Goal: Communication & Community: Share content

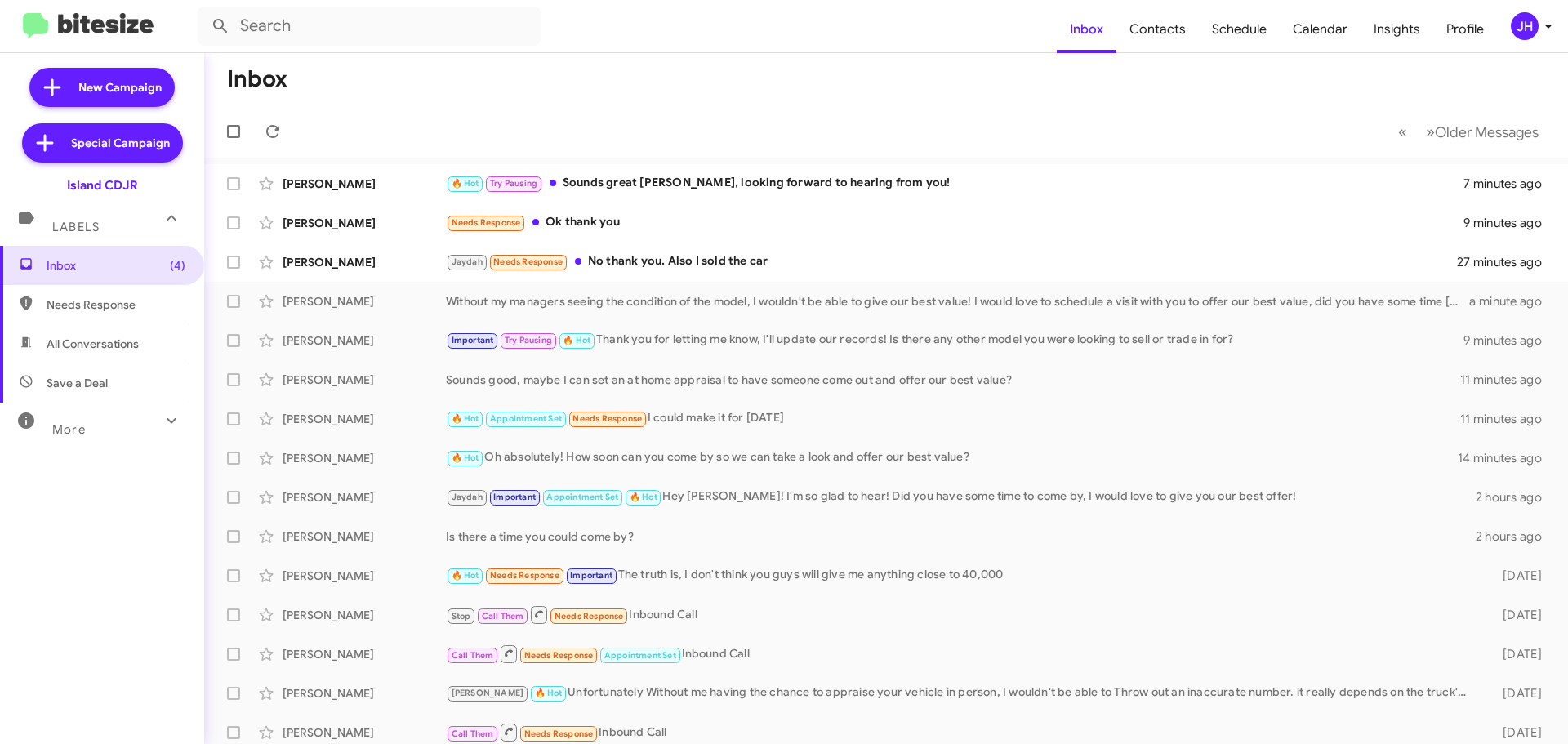
click at [1517, 36] on div "JH" at bounding box center [1524, 26] width 28 height 28
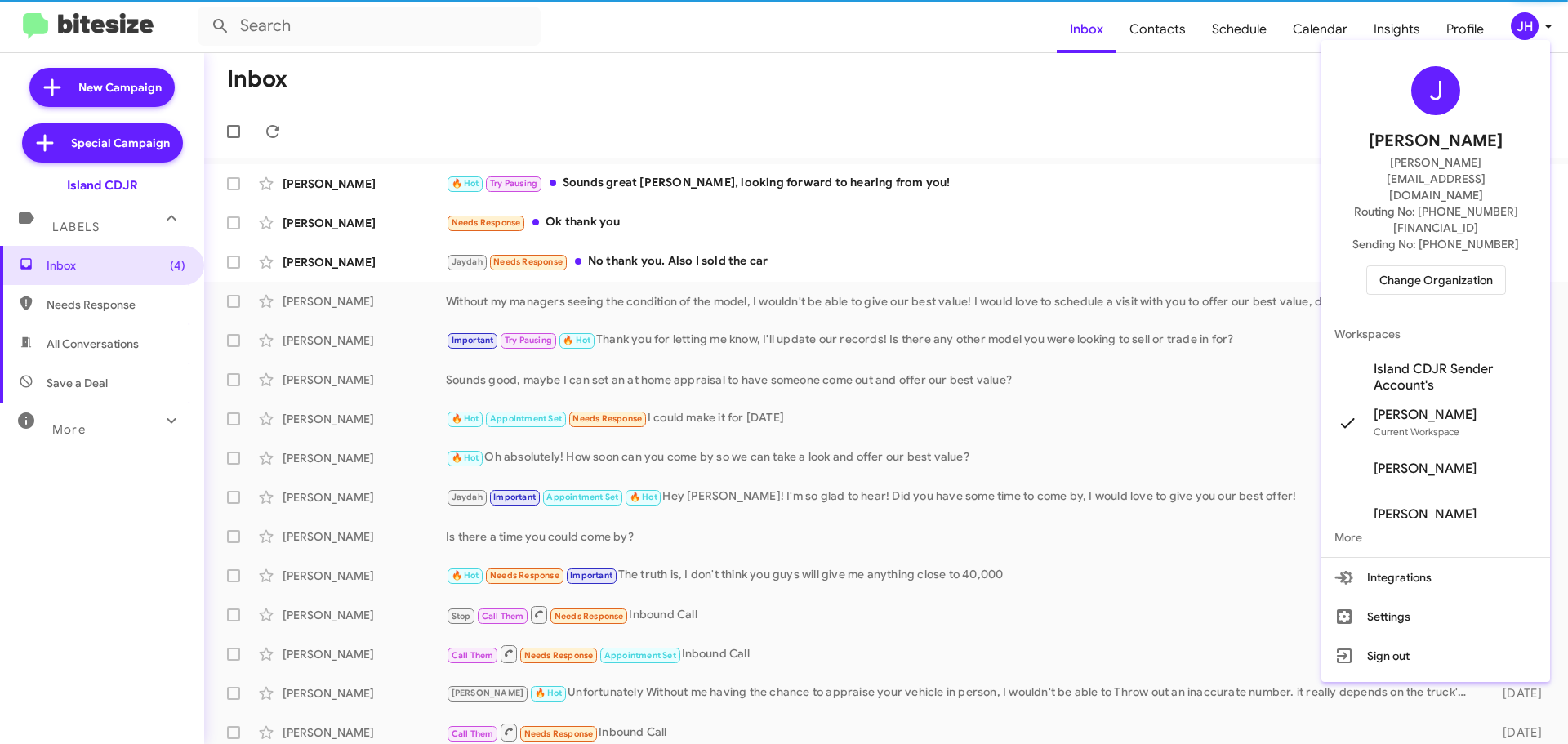
click at [1419, 266] on span "Change Organization" at bounding box center [1435, 280] width 113 height 28
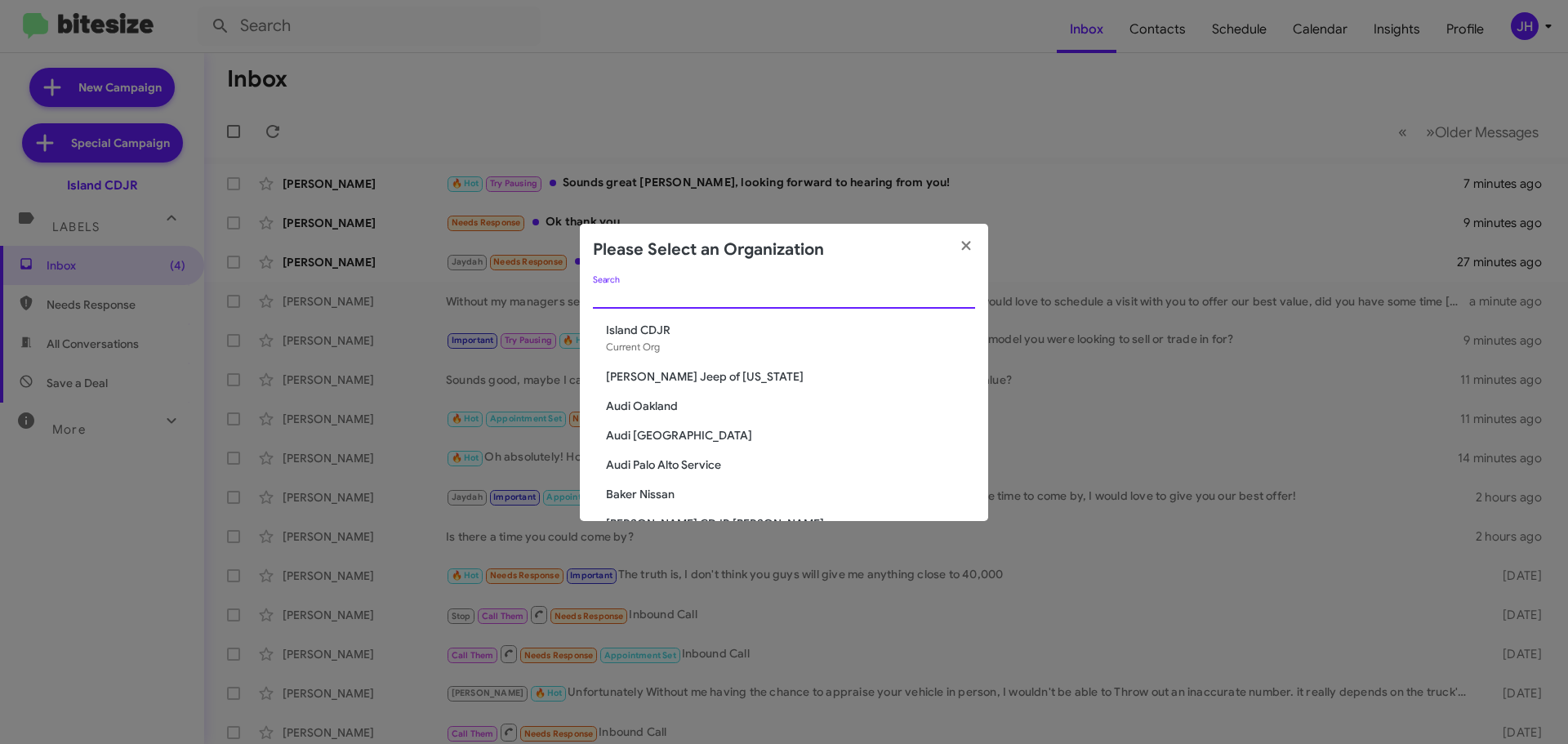
click at [671, 298] on input "Search" at bounding box center [784, 296] width 382 height 13
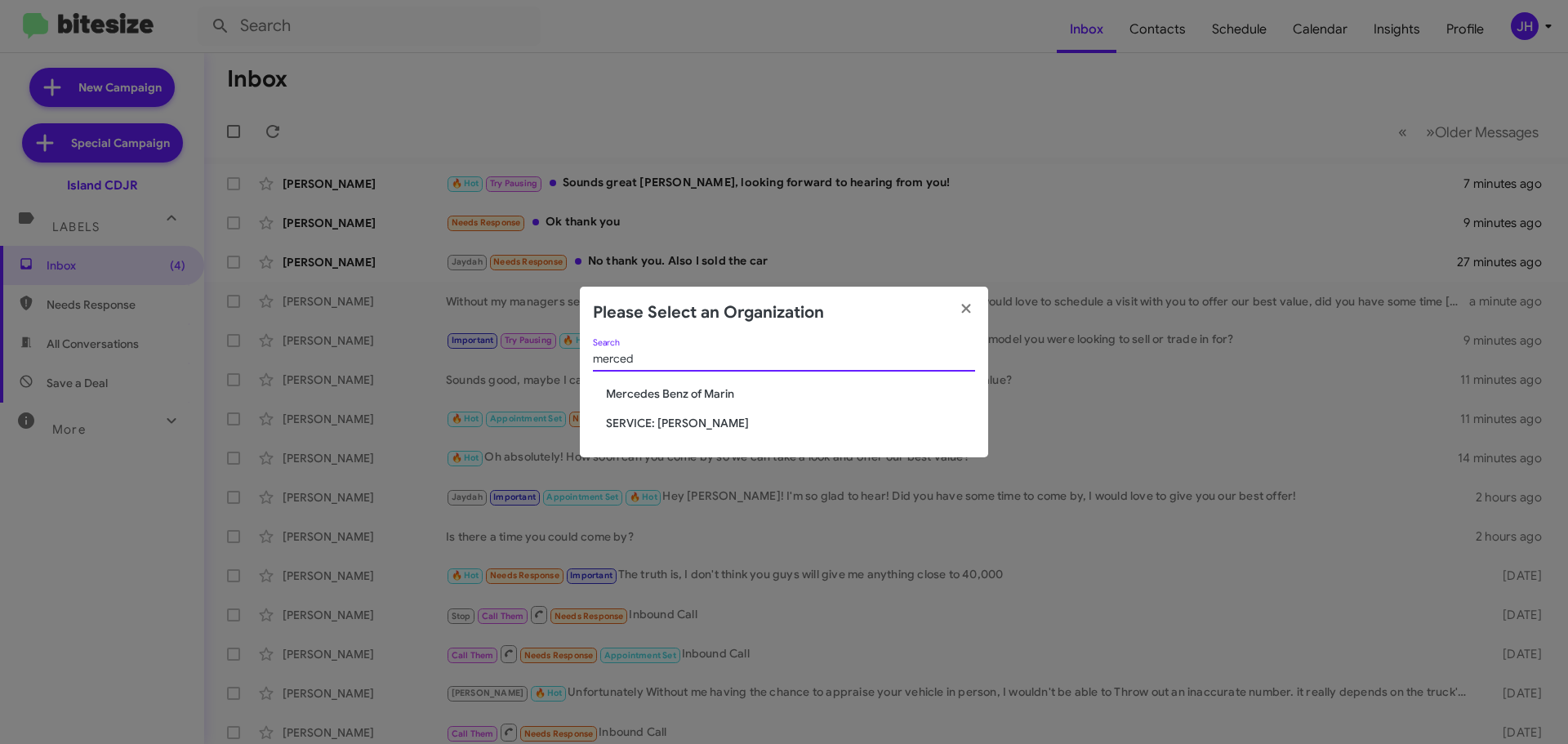
type input "merced"
click at [665, 395] on span "Mercedes Benz of Marin" at bounding box center [790, 393] width 369 height 16
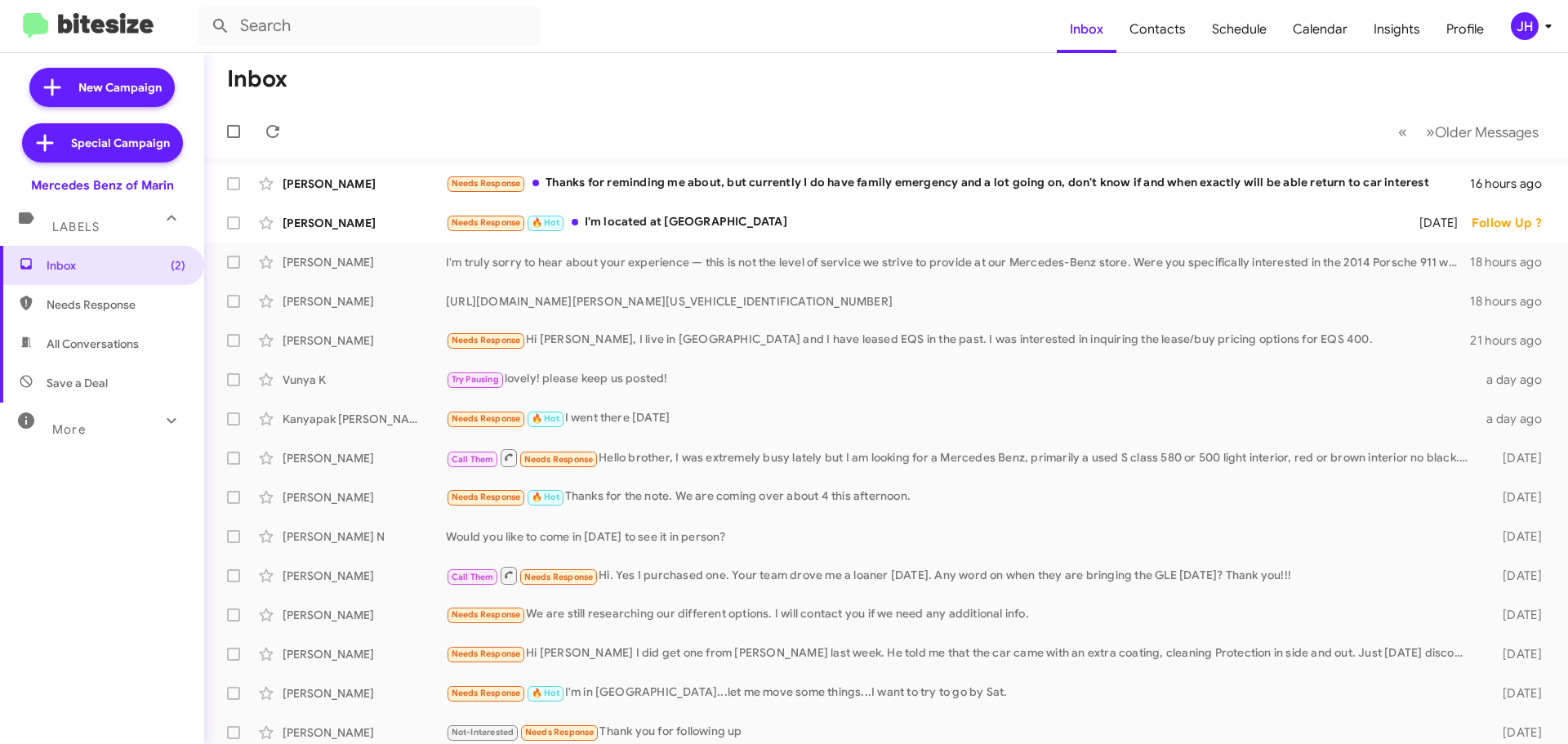
click at [1515, 23] on div "JH" at bounding box center [1524, 26] width 28 height 28
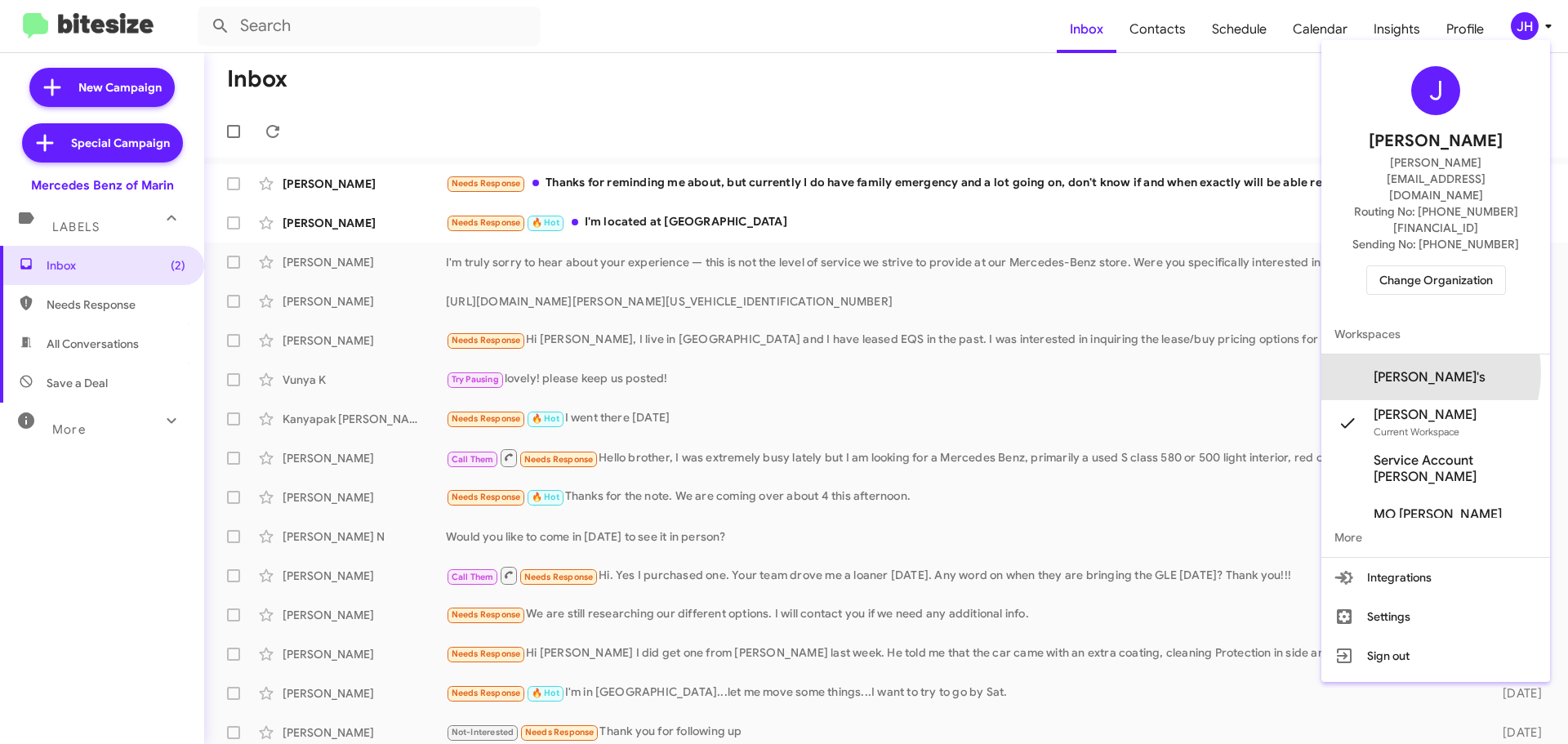
click at [1417, 369] on span "Mercedes Marin Sender's" at bounding box center [1430, 376] width 112 height 16
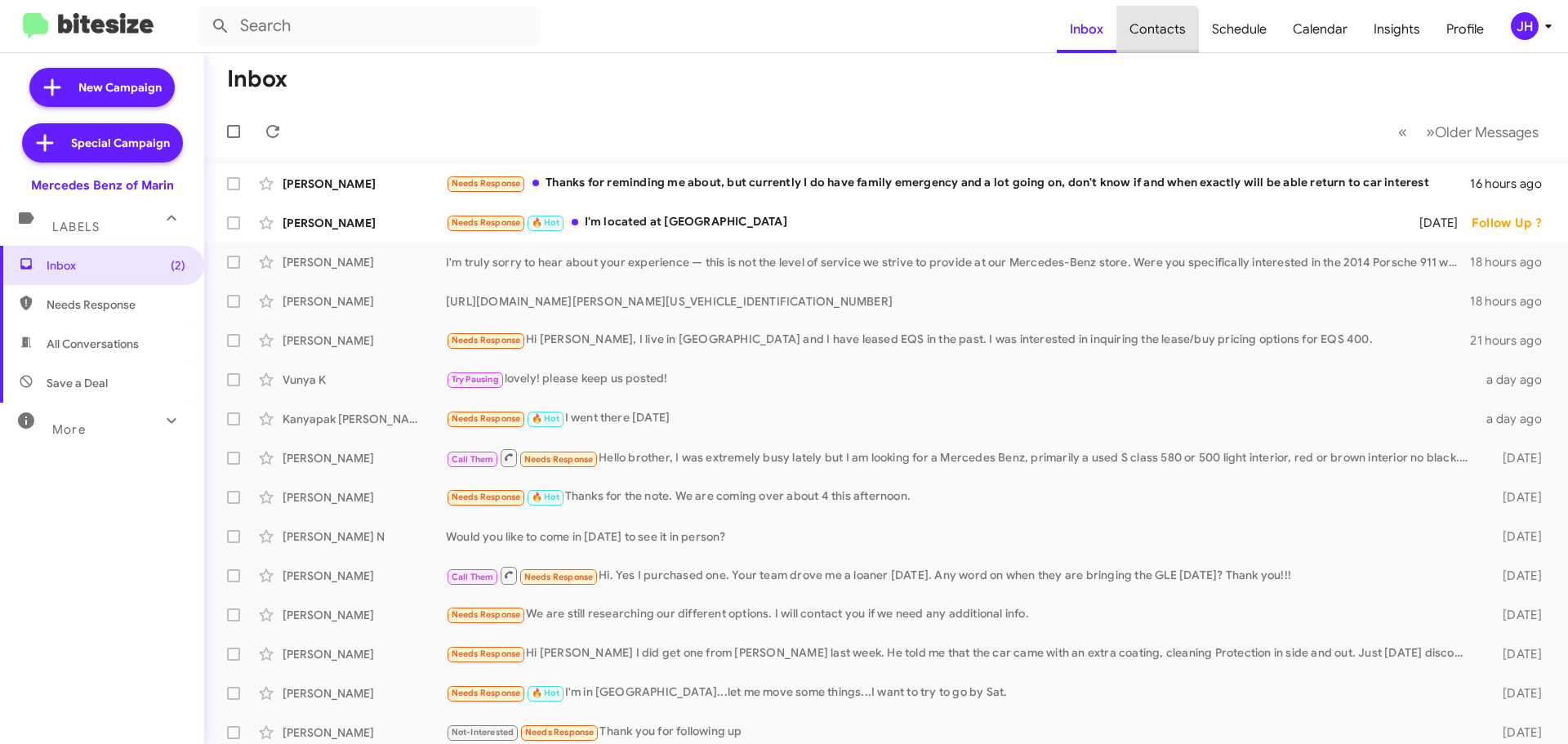
click at [1153, 35] on span "Contacts" at bounding box center [1157, 29] width 82 height 47
type input "in:groups"
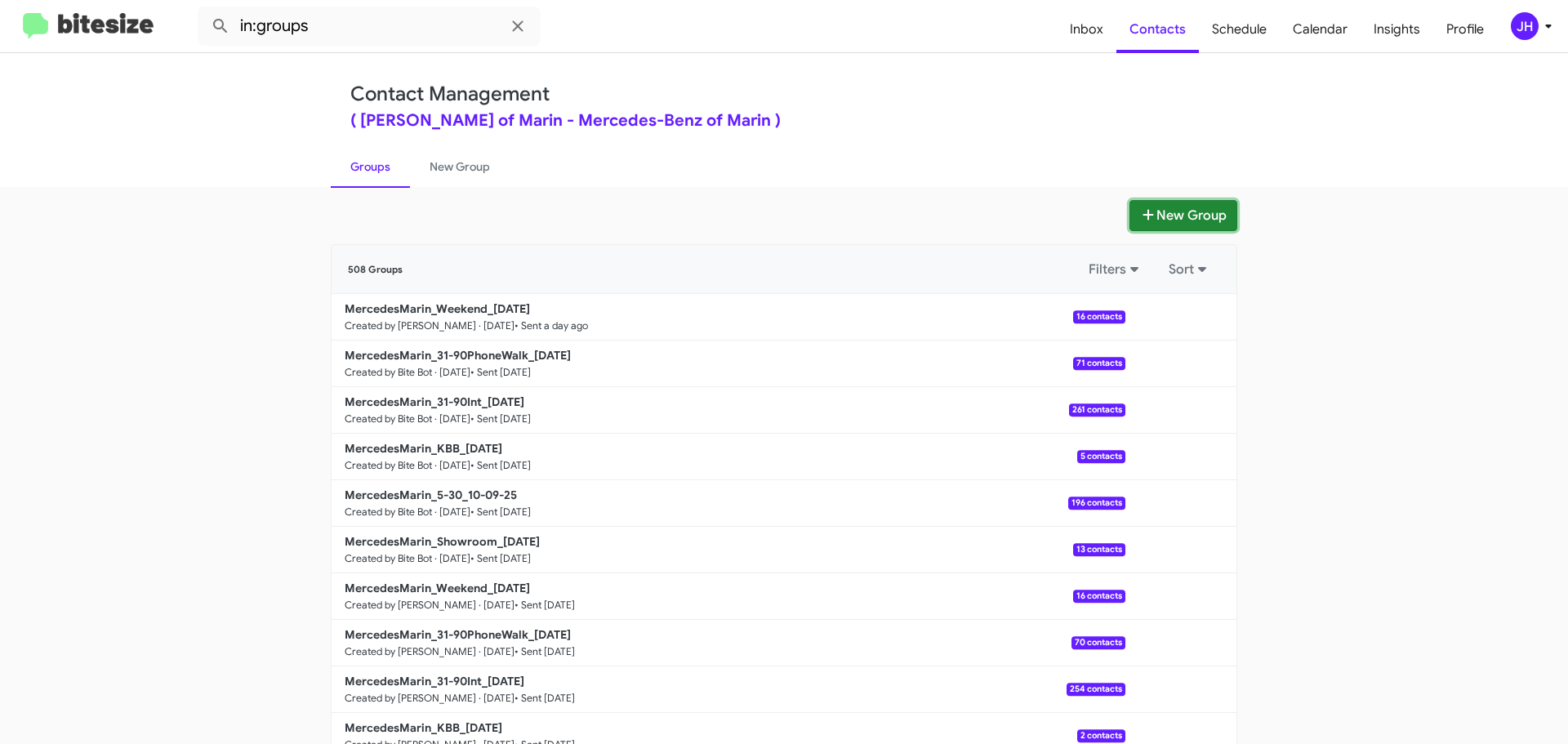
click at [1162, 223] on button "New Group" at bounding box center [1183, 216] width 107 height 31
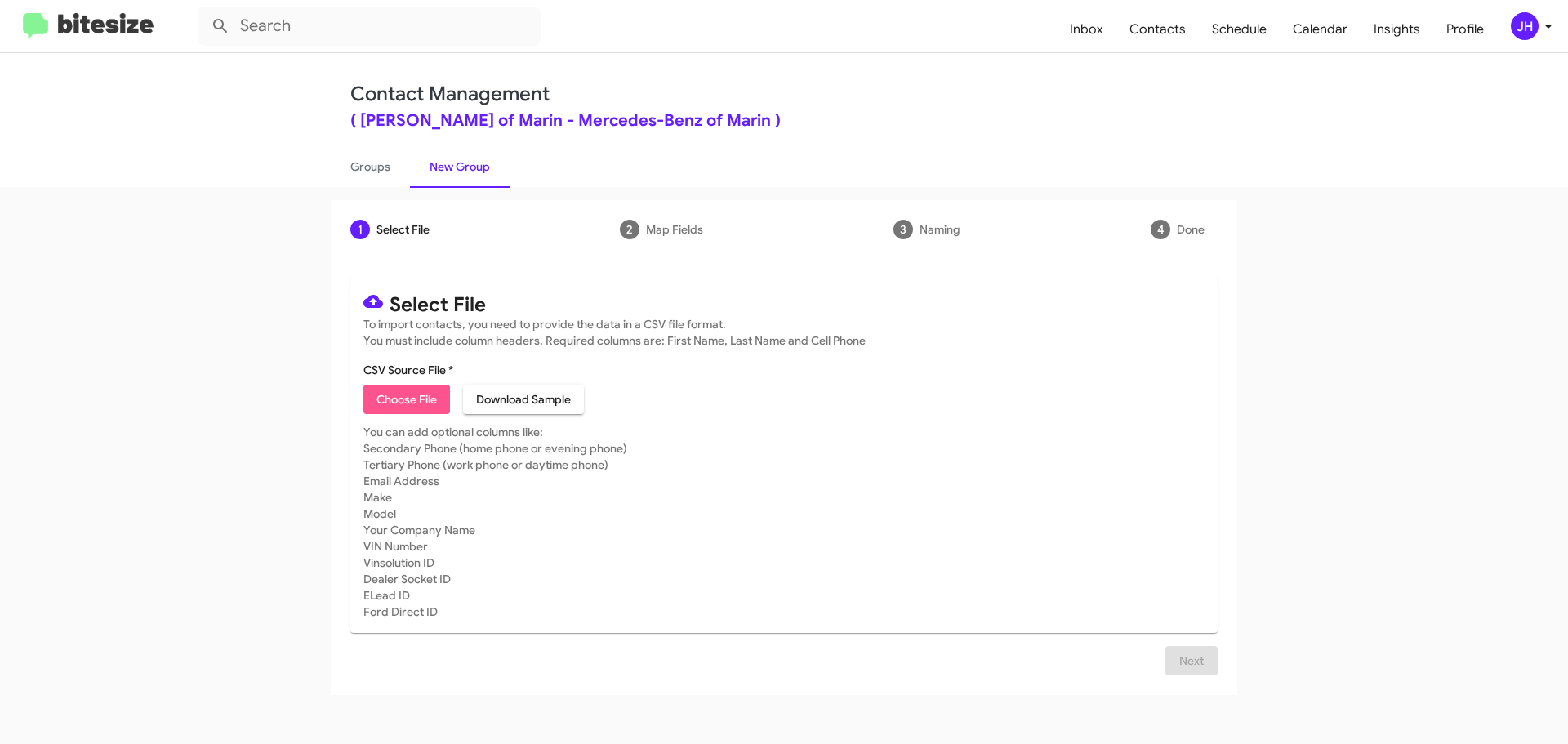
click at [370, 401] on button "Choose File" at bounding box center [406, 399] width 86 height 29
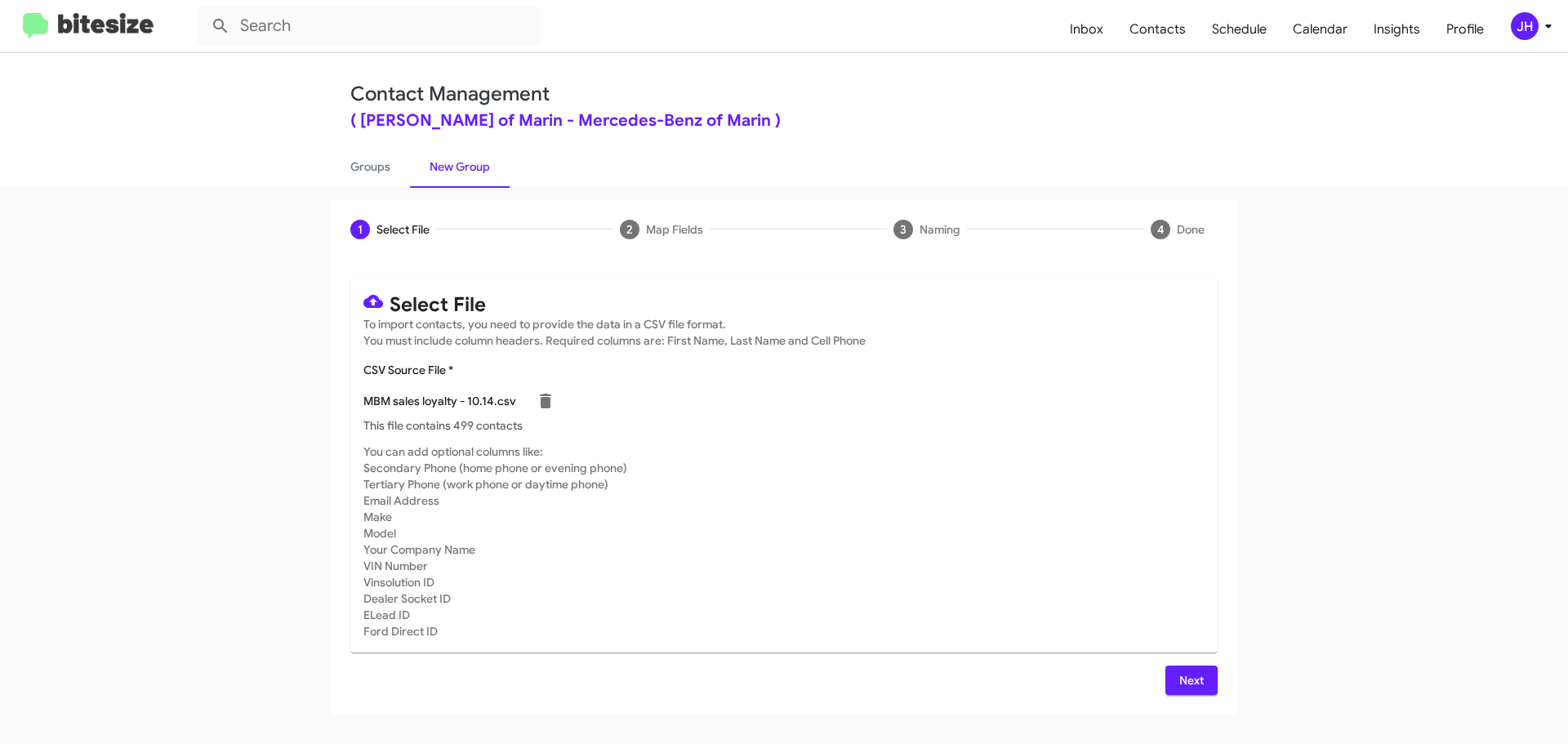
click at [1187, 677] on span "Next" at bounding box center [1191, 680] width 26 height 29
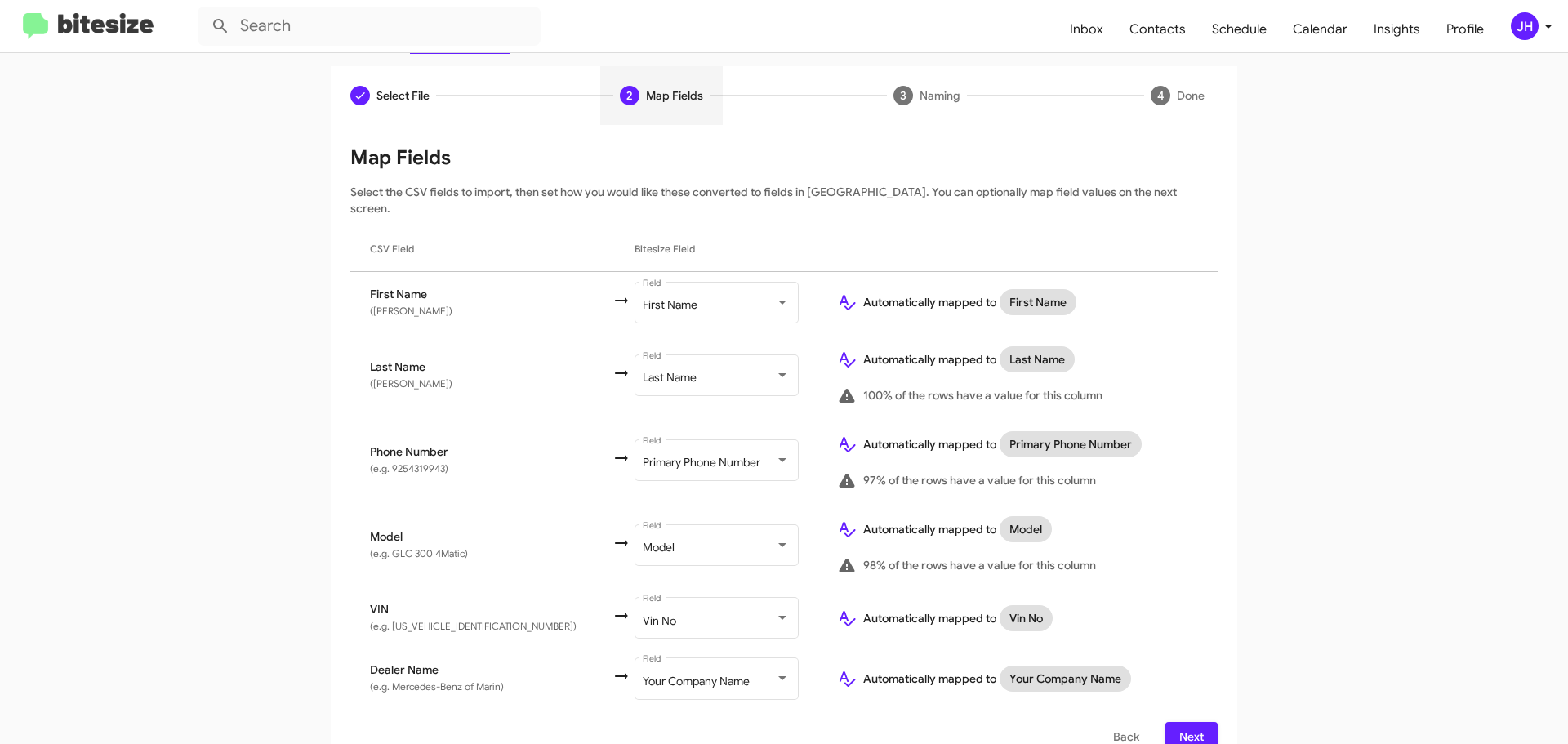
scroll to position [144, 0]
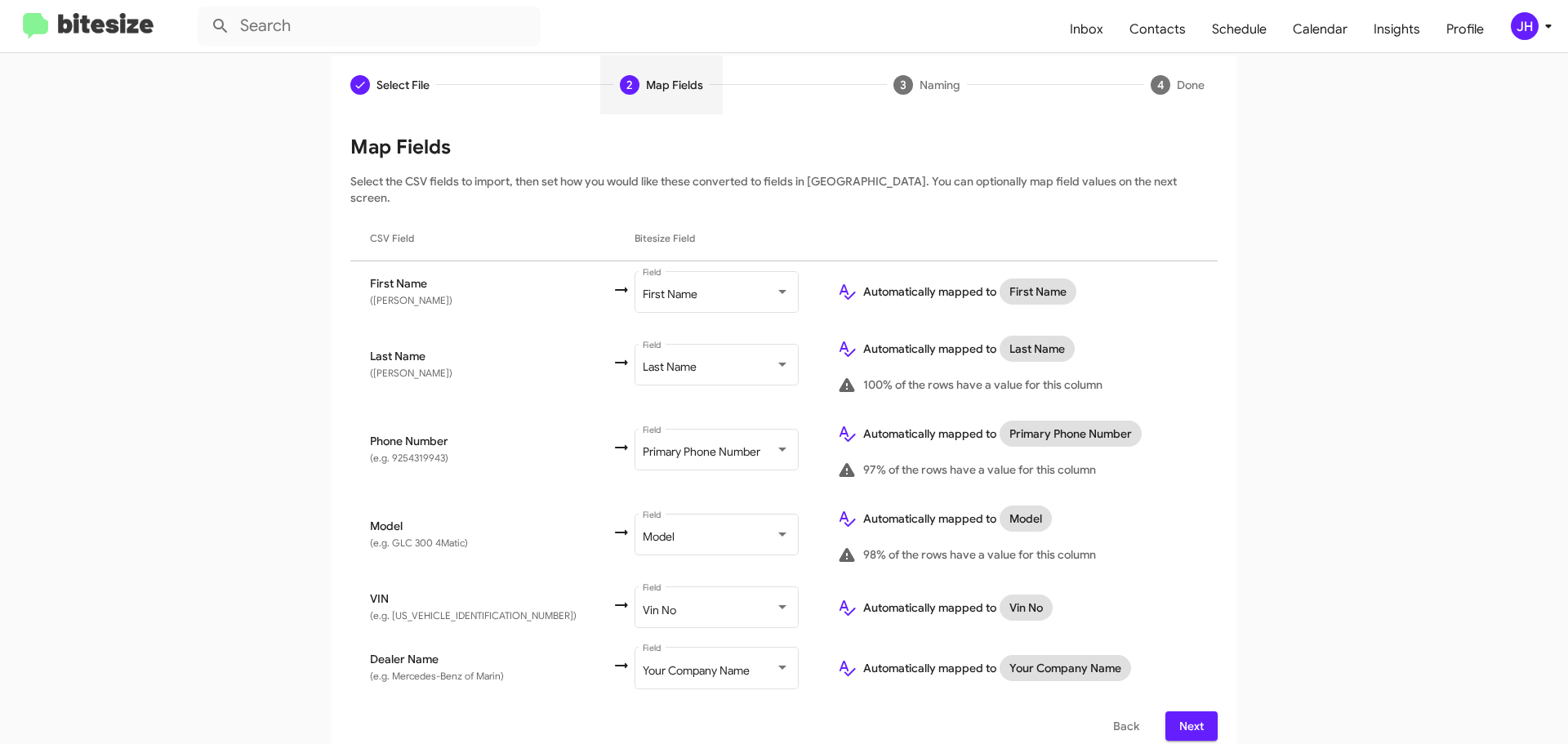
click at [1184, 711] on span "Next" at bounding box center [1191, 726] width 26 height 29
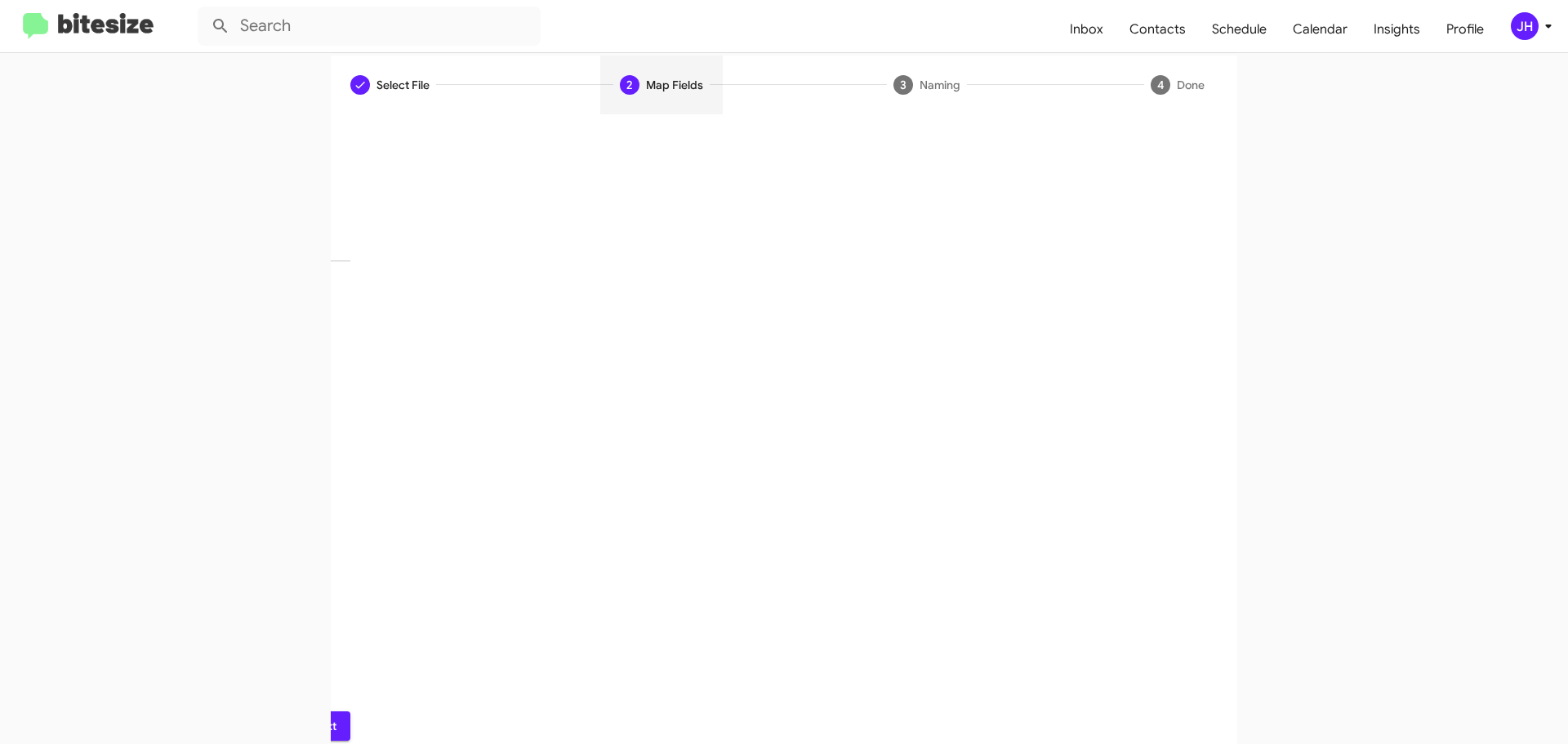
scroll to position [0, 0]
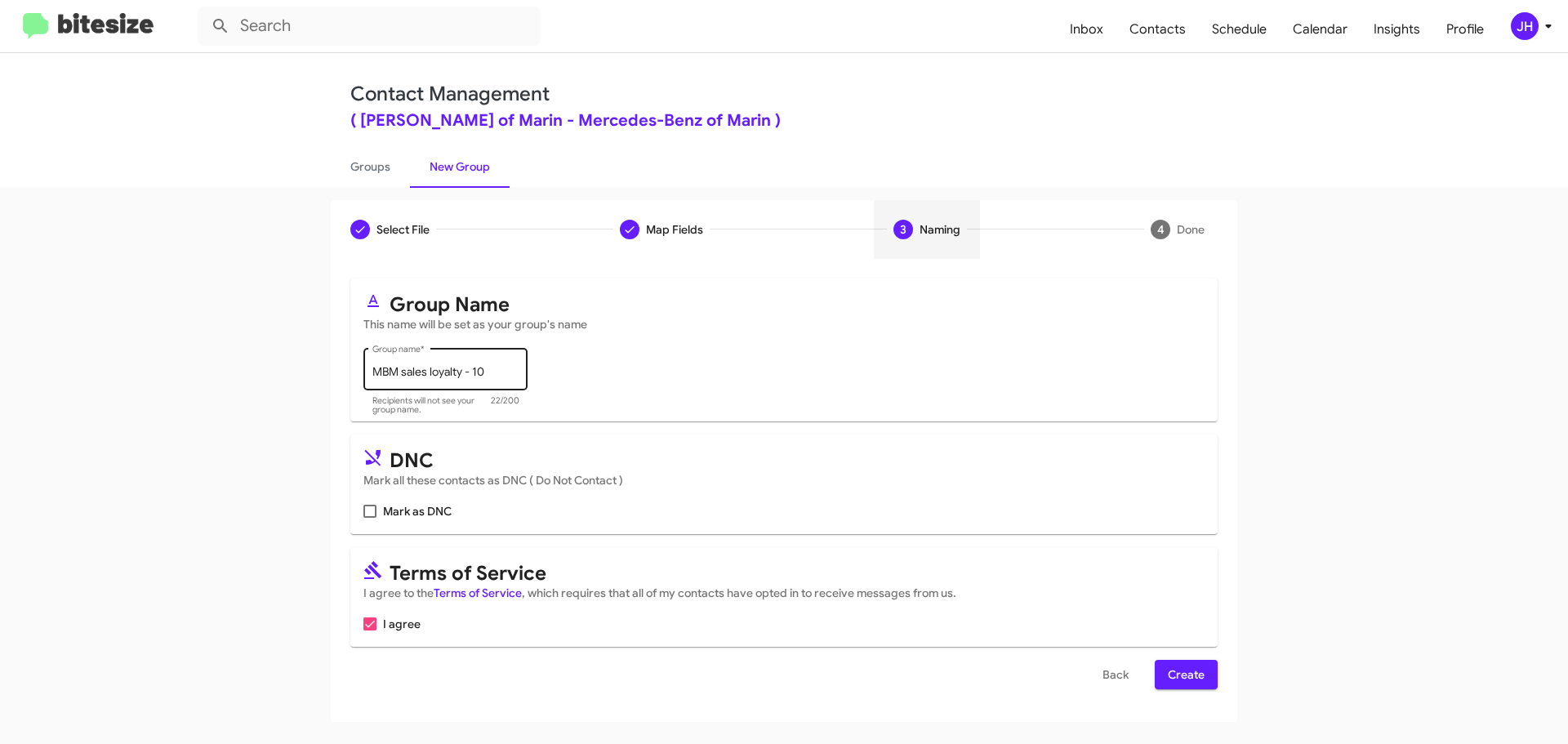
click at [507, 372] on input "MBM sales loyalty - 10" at bounding box center [446, 372] width 147 height 13
type input "MBM sales loyalty - 10-14"
click at [1203, 677] on span "Create" at bounding box center [1187, 674] width 37 height 29
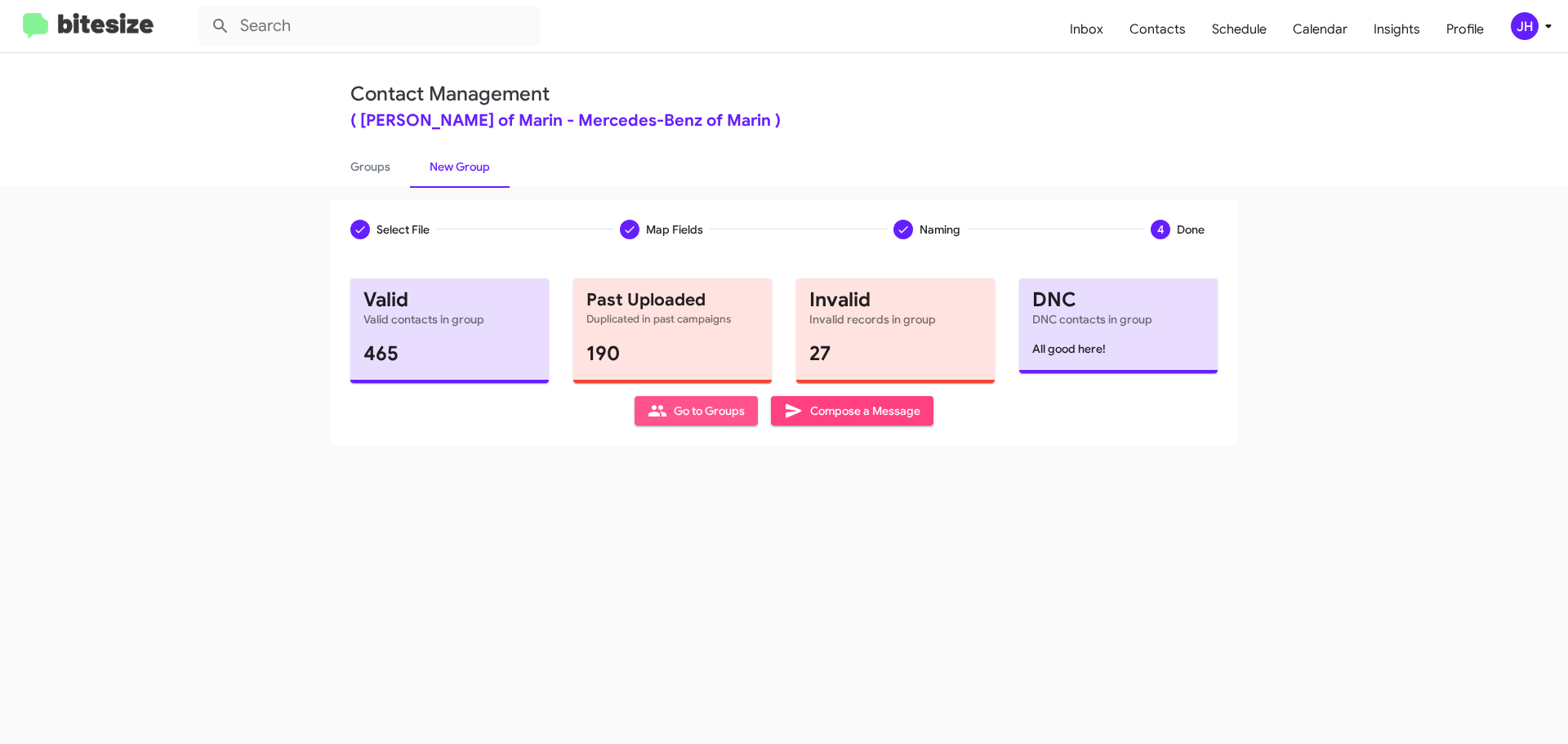
click at [652, 404] on icon at bounding box center [657, 410] width 19 height 19
type input "in:groups"
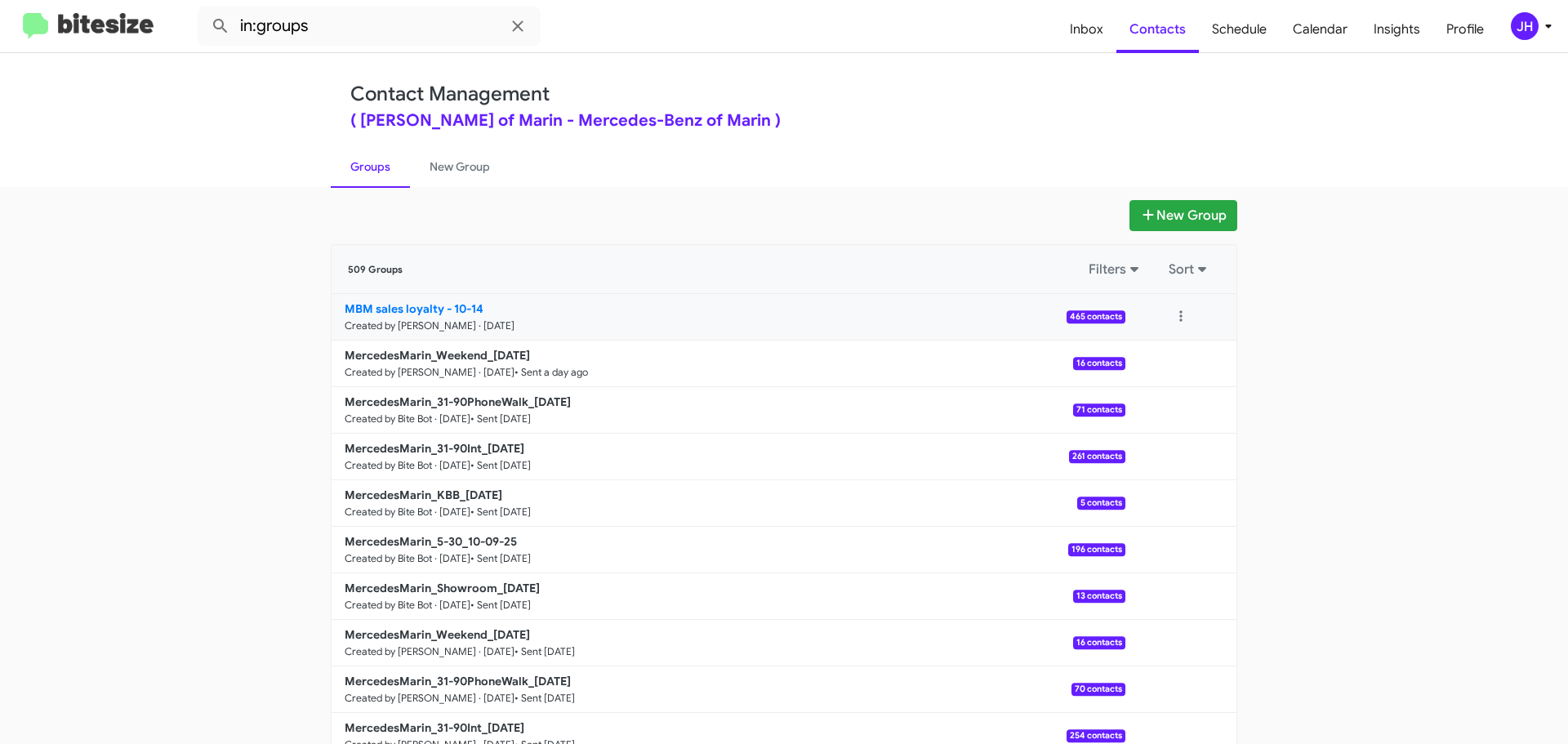
click at [882, 299] on link "MBM sales loyalty - 10-14 Created by [PERSON_NAME] · [DATE] 465 contacts" at bounding box center [729, 317] width 794 height 46
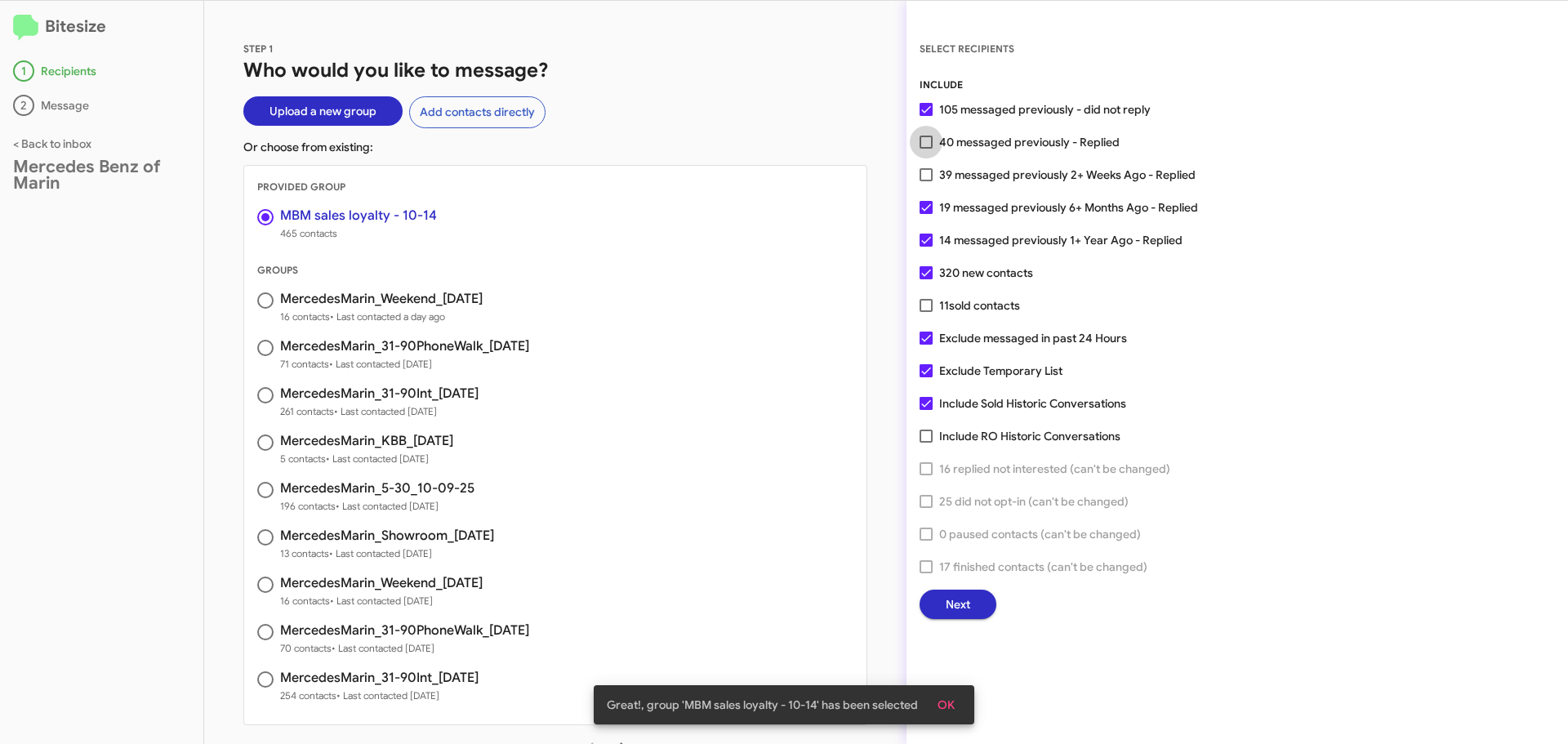
click at [926, 138] on span at bounding box center [925, 141] width 13 height 13
click at [926, 149] on input "40 messaged previously - Replied" at bounding box center [925, 149] width 1 height 1
checkbox input "true"
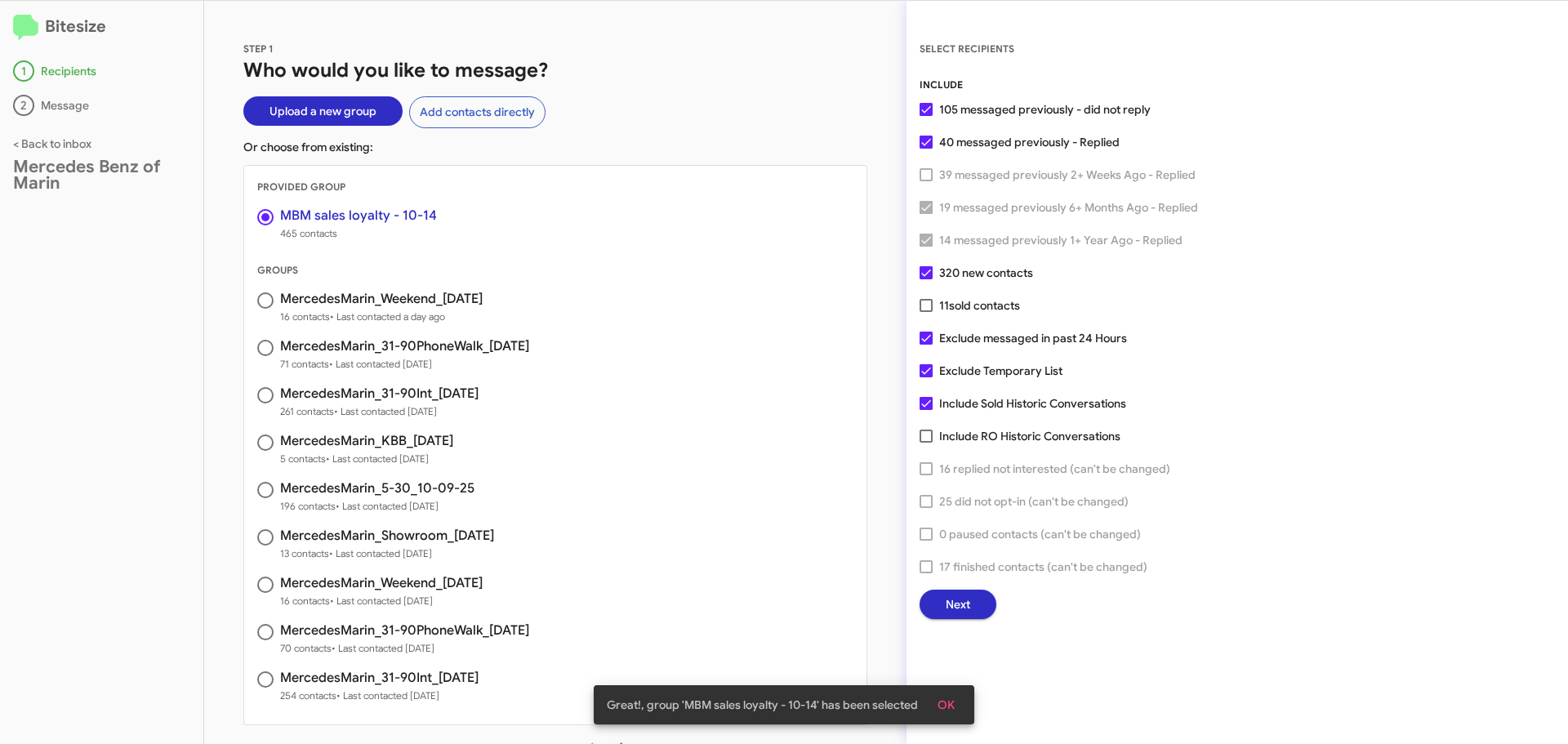
click at [970, 604] on span "Next" at bounding box center [957, 604] width 24 height 29
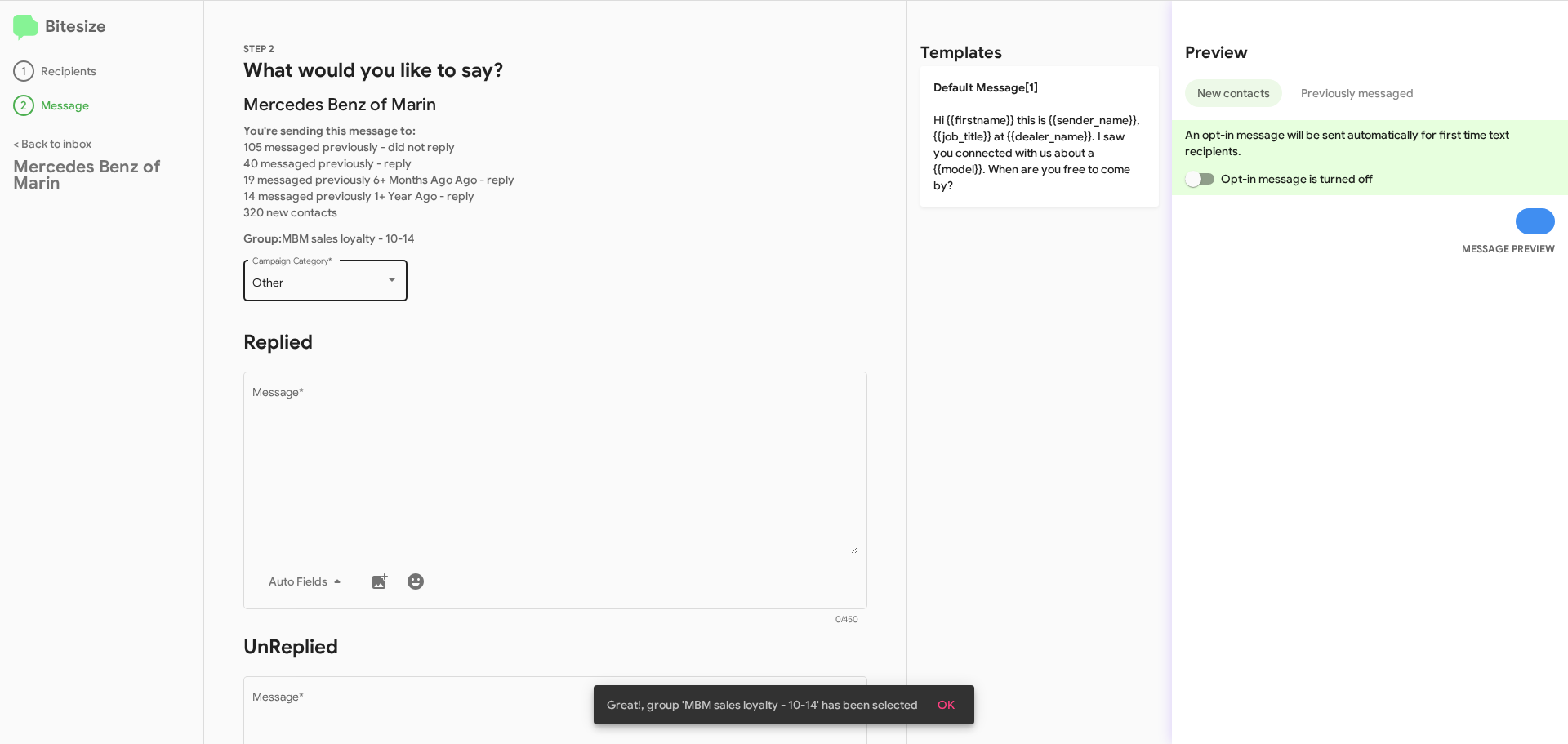
click at [384, 282] on div at bounding box center [391, 280] width 15 height 13
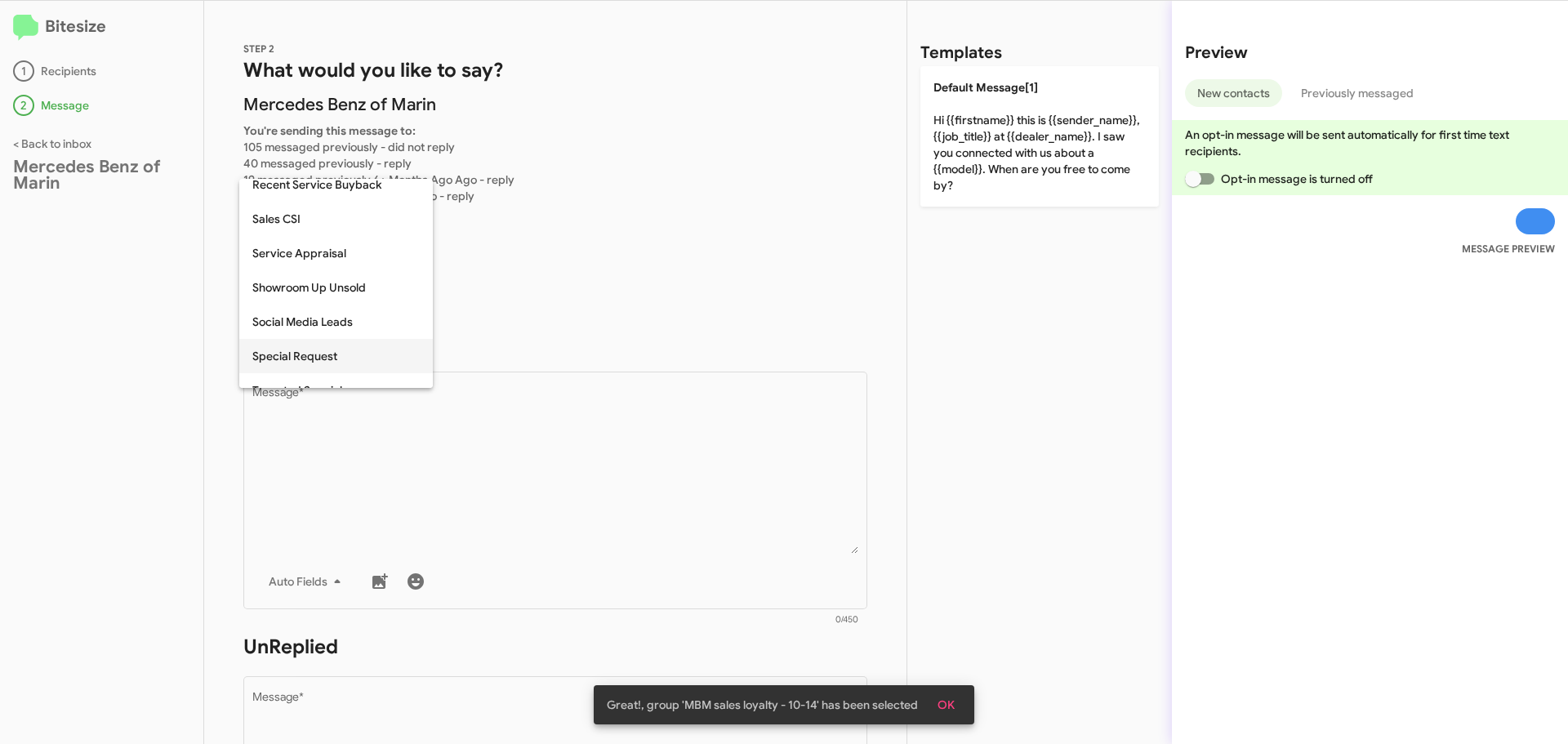
scroll to position [521, 0]
click at [328, 350] on span "Special Request" at bounding box center [336, 359] width 167 height 34
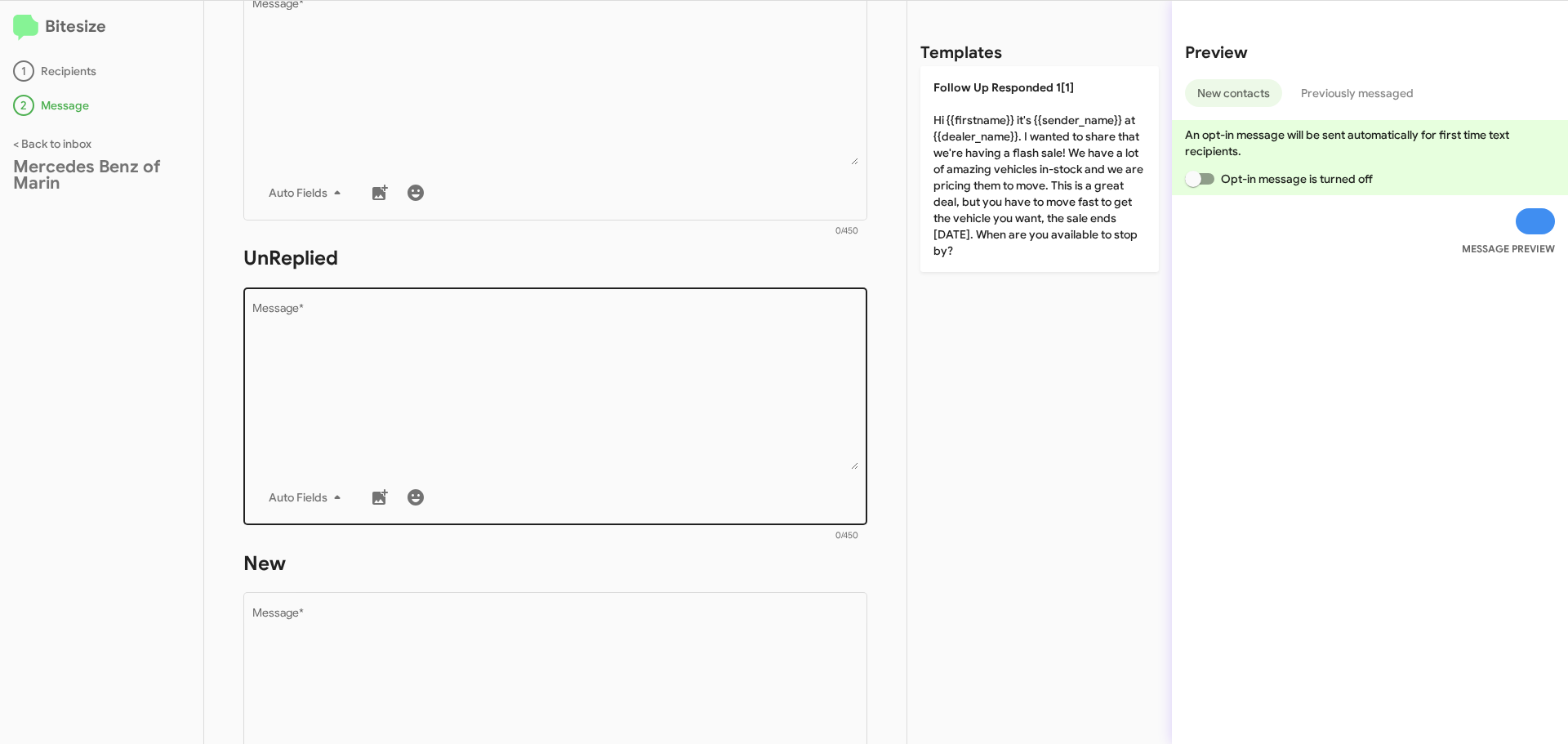
scroll to position [408, 0]
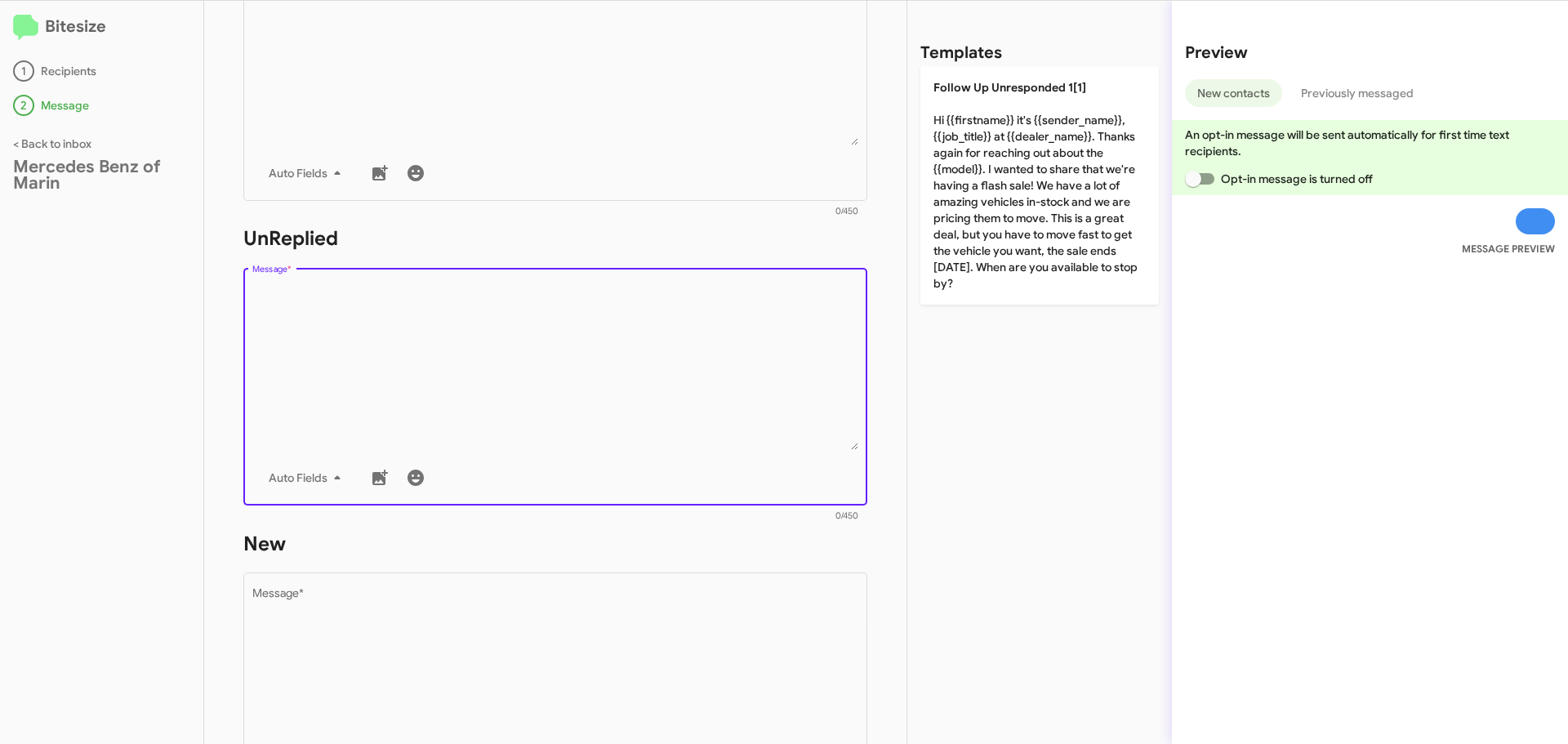
click at [343, 300] on textarea "Message *" at bounding box center [556, 367] width 607 height 166
paste textarea "Hi {{firstname}} it's {{sender_name}}, {{job_title}} at {{dealer_name}}. Good n…"
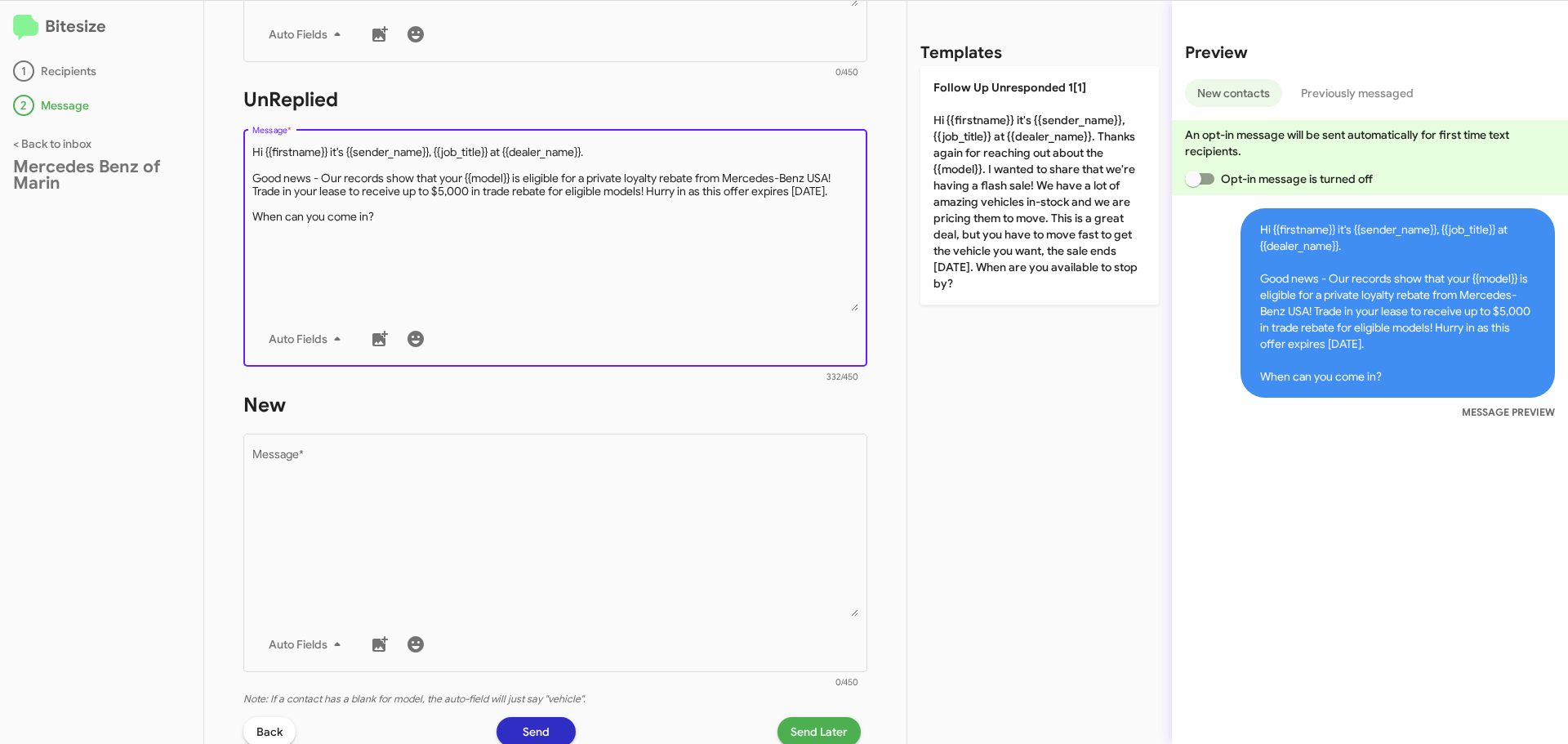
scroll to position [572, 0]
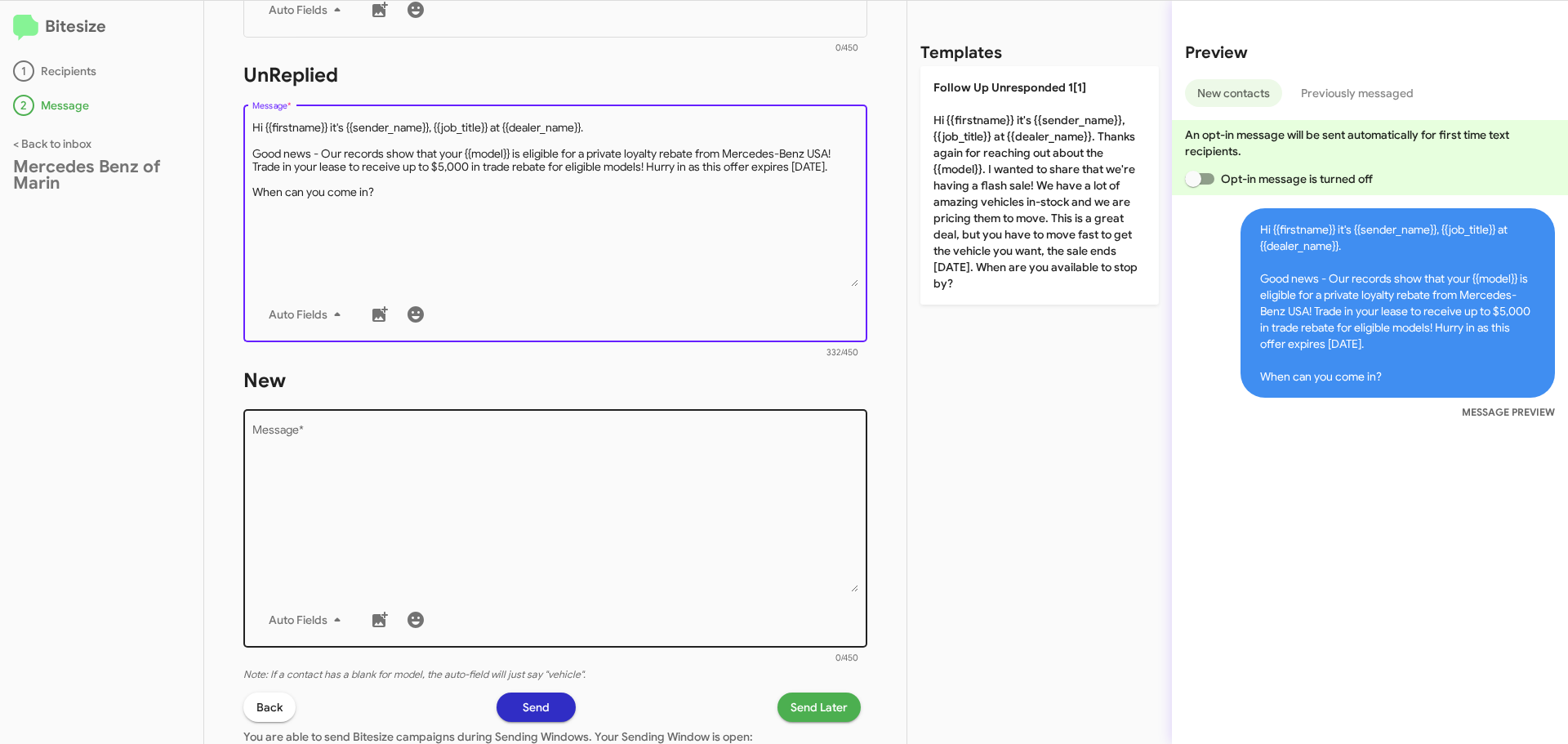
type textarea "Hi {{firstname}} it's {{sender_name}}, {{job_title}} at {{dealer_name}}. Good n…"
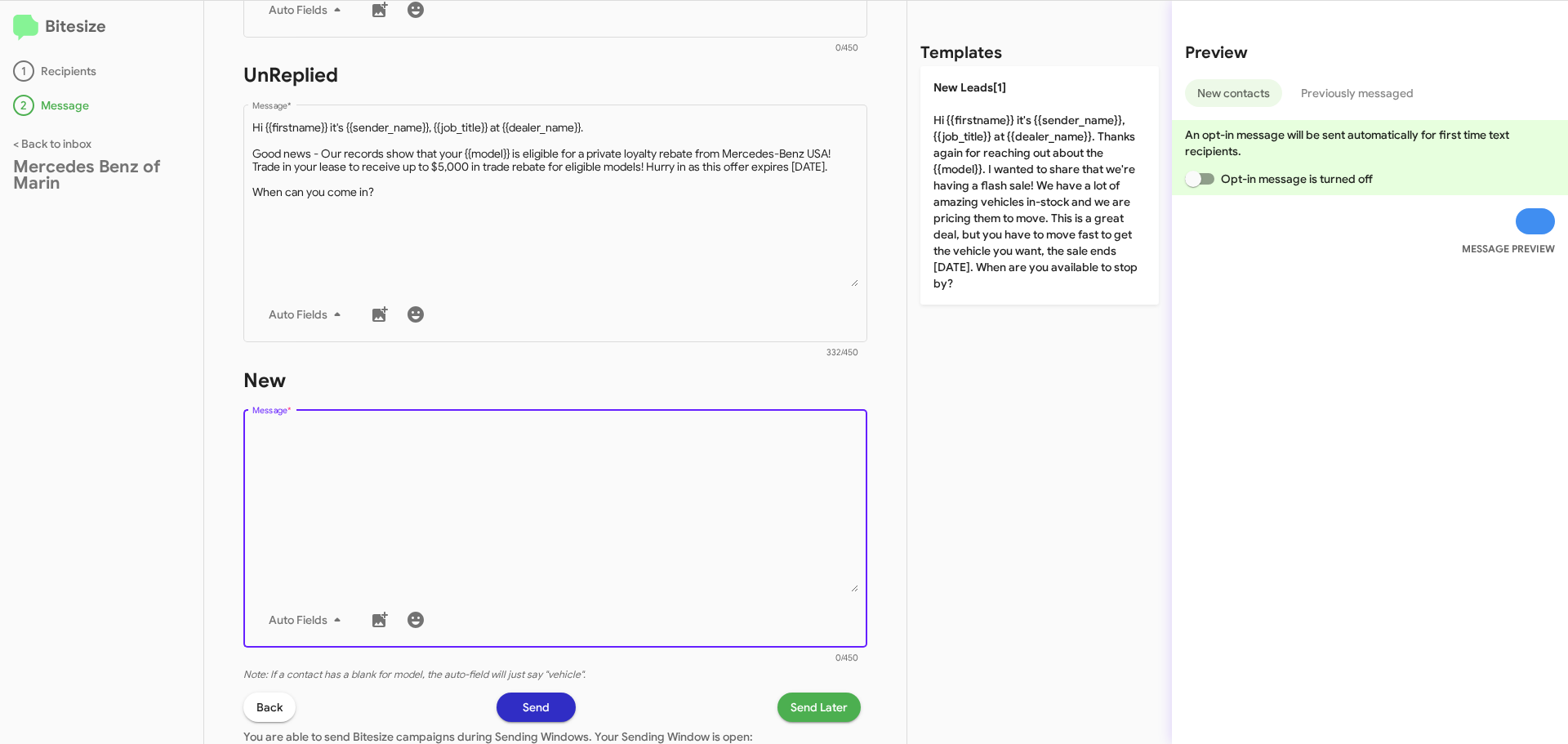
click at [360, 448] on textarea "Message *" at bounding box center [556, 509] width 607 height 166
paste textarea "Hi {{firstname}} it's {{sender_name}}, {{job_title}} at {{dealer_name}}. Good n…"
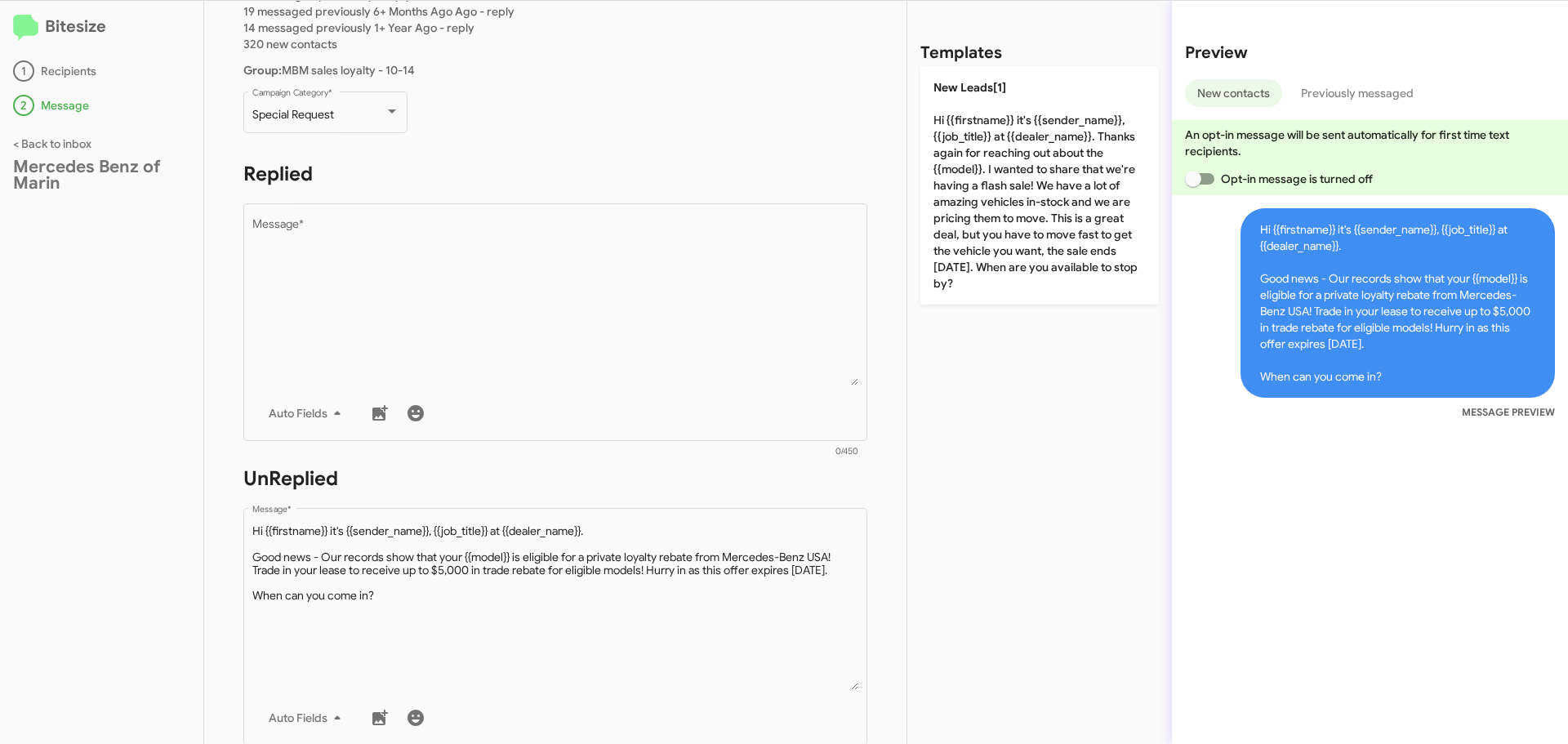
scroll to position [81, 0]
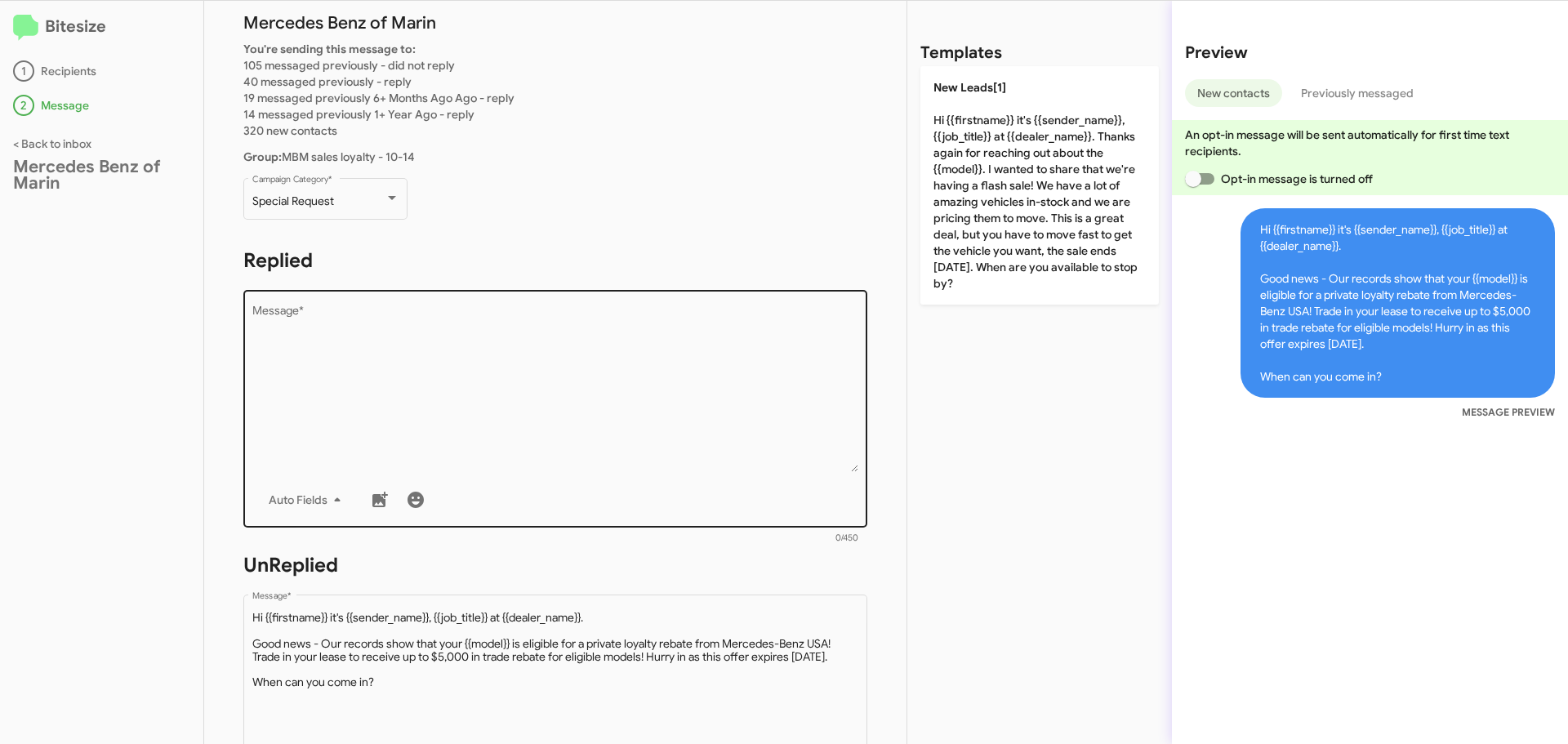
type textarea "Hi {{firstname}} it's {{sender_name}}, {{job_title}} at {{dealer_name}}. Good n…"
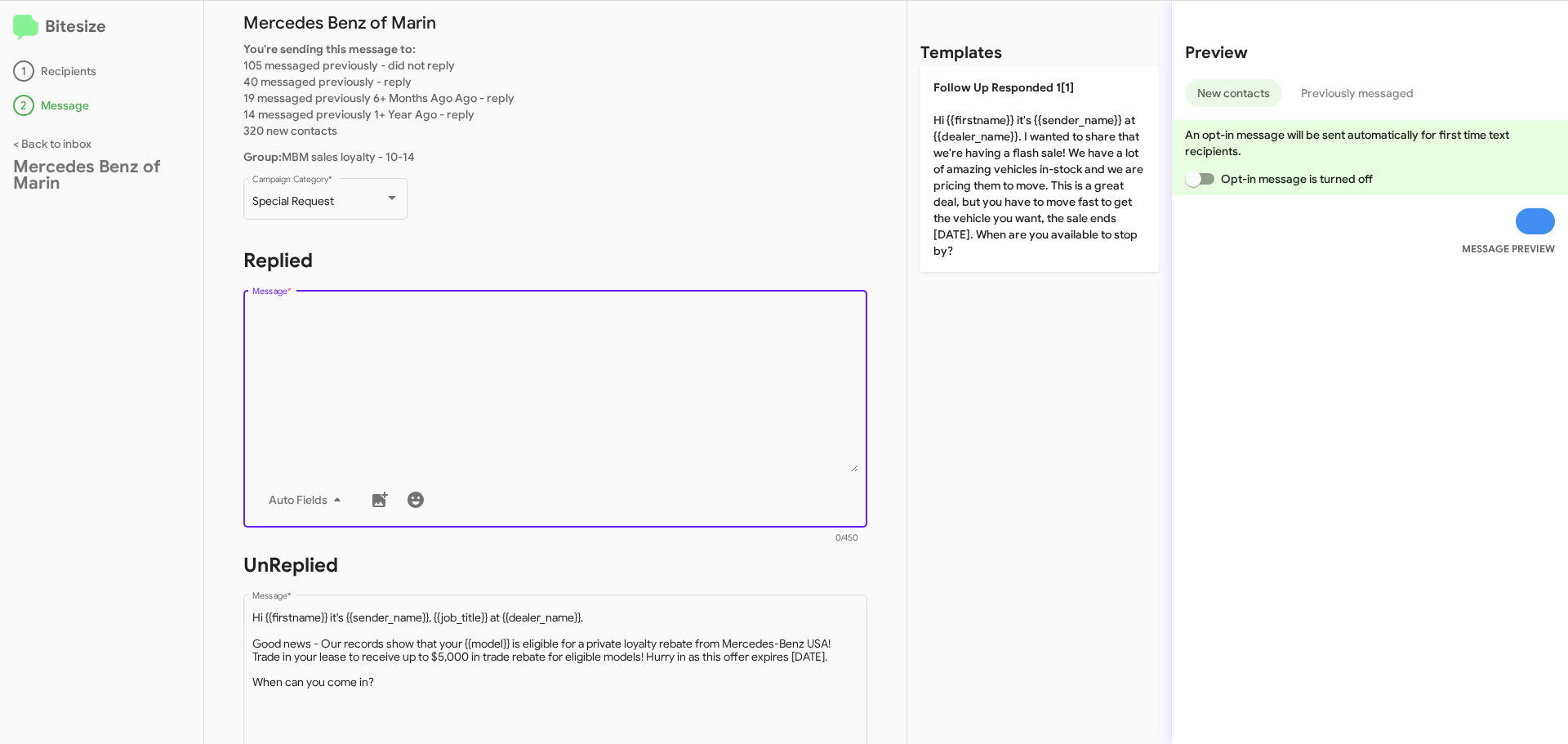
click at [342, 320] on textarea "Message *" at bounding box center [556, 389] width 607 height 166
paste textarea "Hi {{firstname}} it's {{sender_name}}, {{job_title}} at {{dealer_name}}. Good n…"
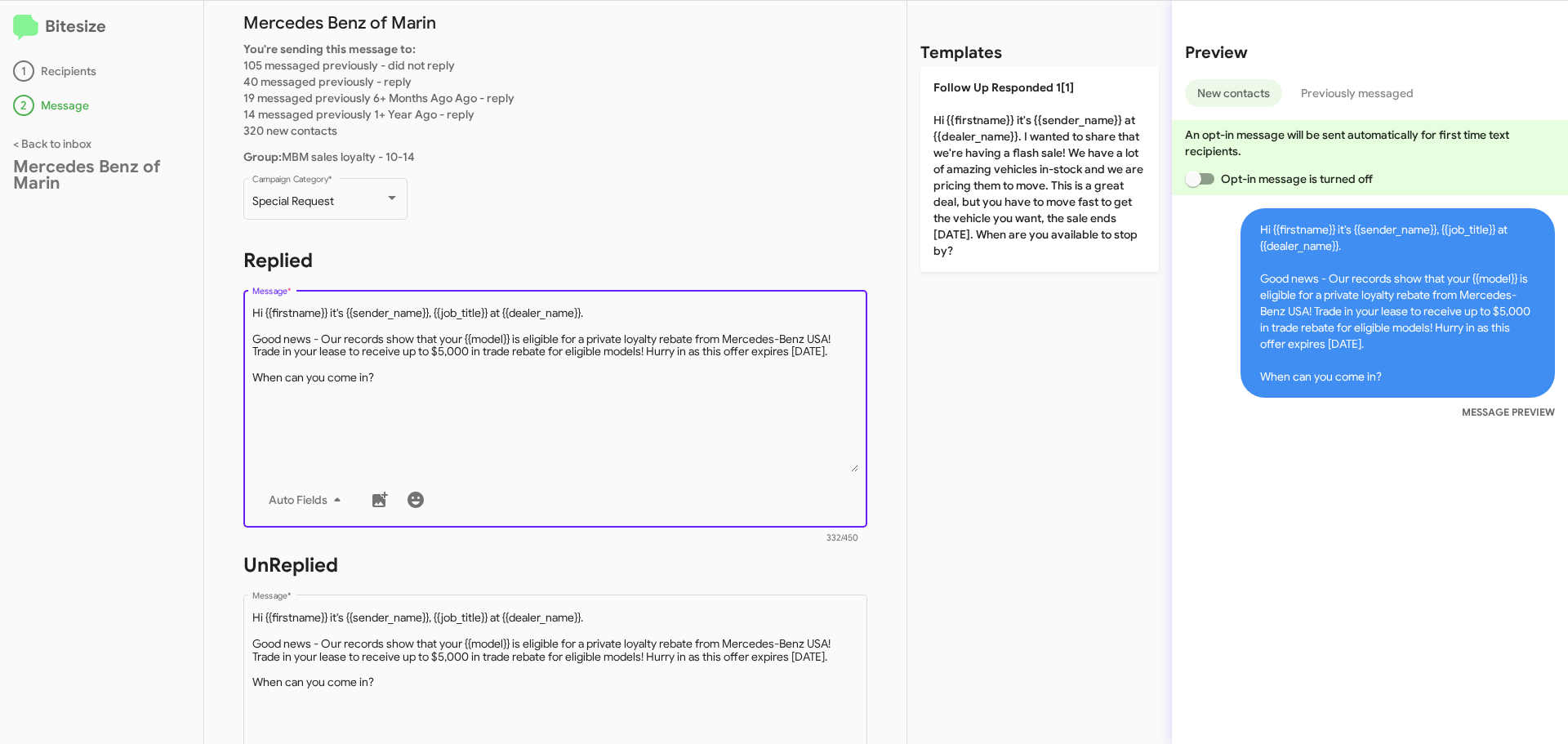
drag, startPoint x: 491, startPoint y: 312, endPoint x: 437, endPoint y: 314, distance: 54.0
click at [437, 314] on textarea "Message *" at bounding box center [556, 389] width 607 height 166
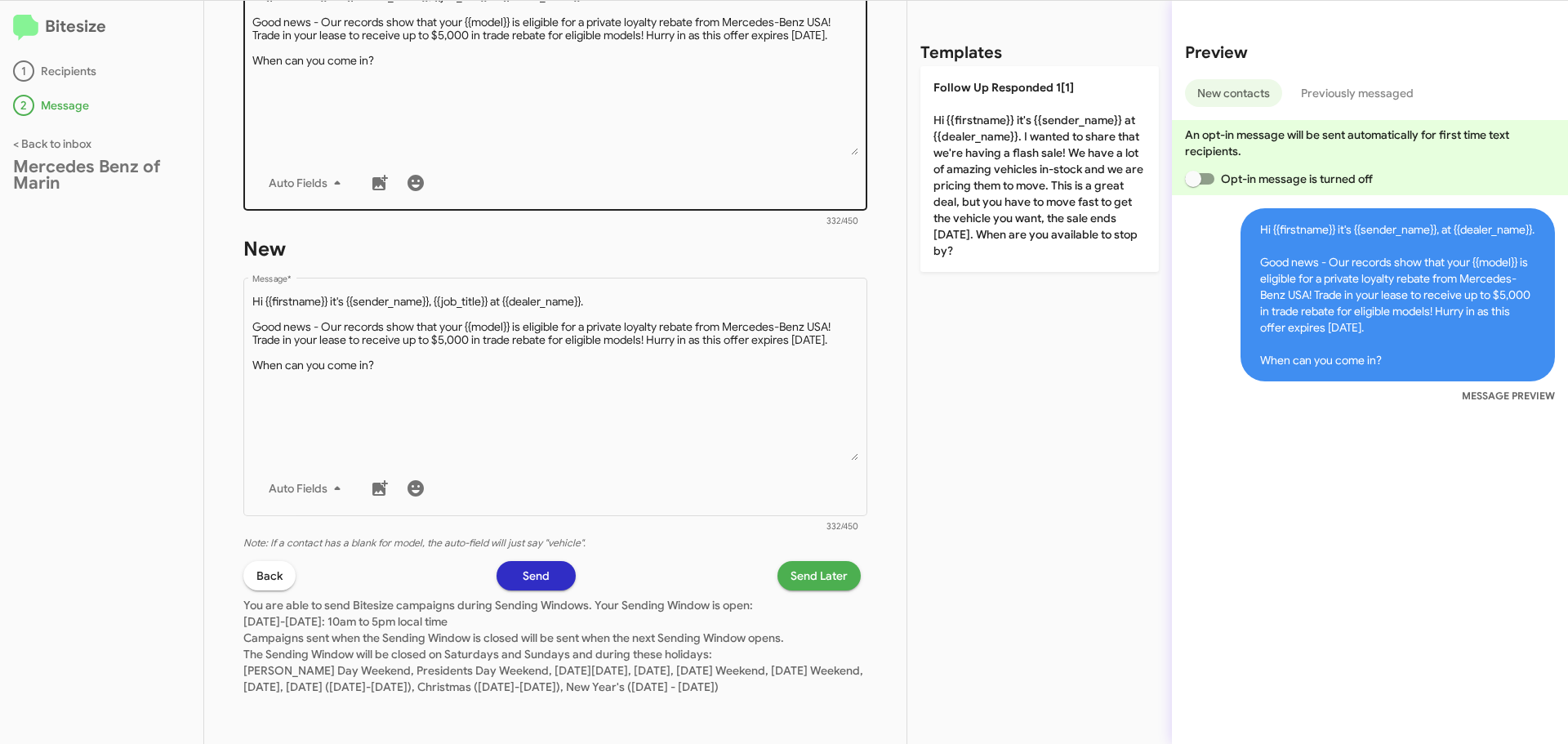
scroll to position [719, 0]
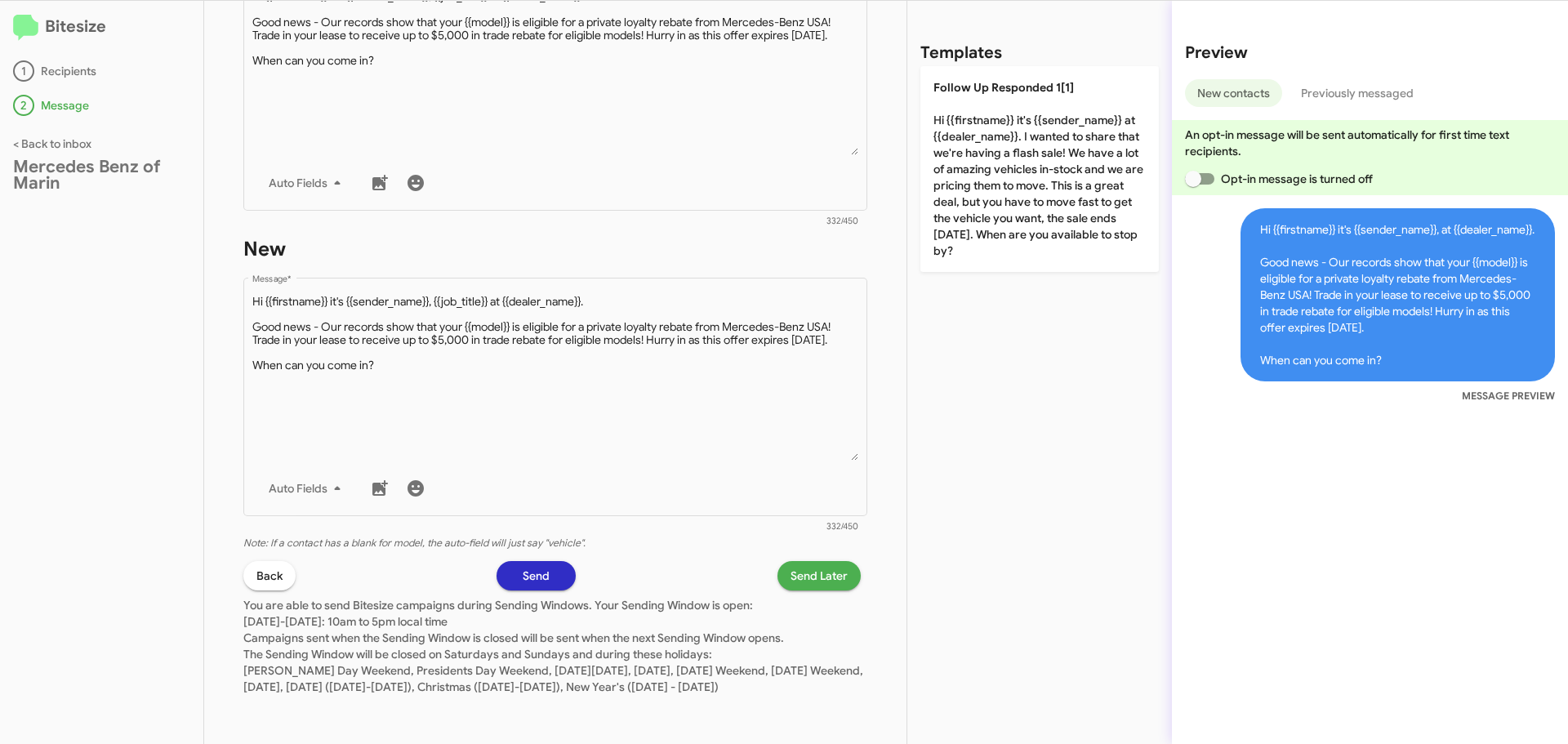
type textarea "Hi {{firstname}} it's {{sender_name}}, at {{dealer_name}}. Good news - Our reco…"
click at [829, 561] on span "Send Later" at bounding box center [819, 576] width 57 height 29
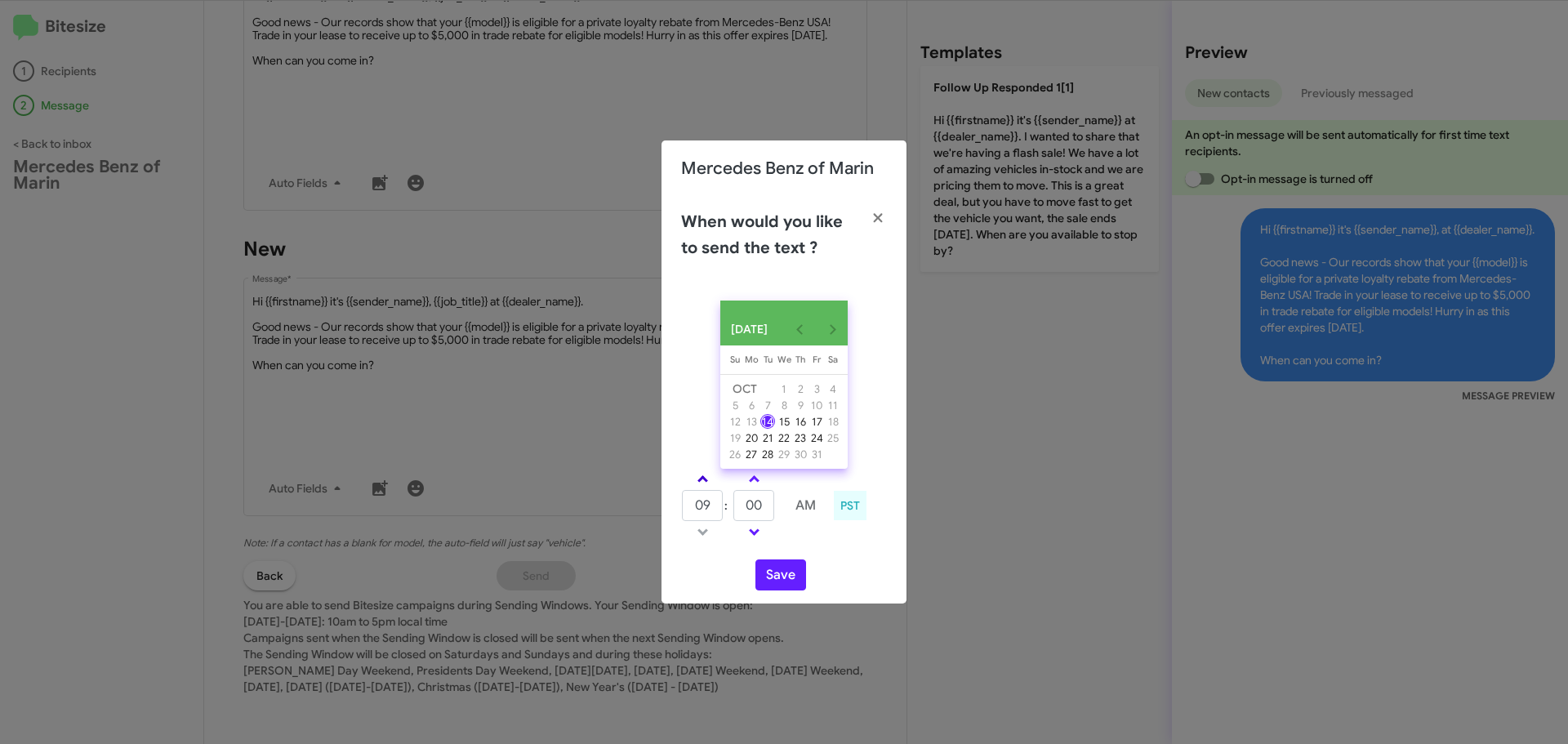
click at [700, 482] on link at bounding box center [703, 478] width 29 height 18
type input "10"
click at [754, 482] on span at bounding box center [754, 480] width 11 height 11
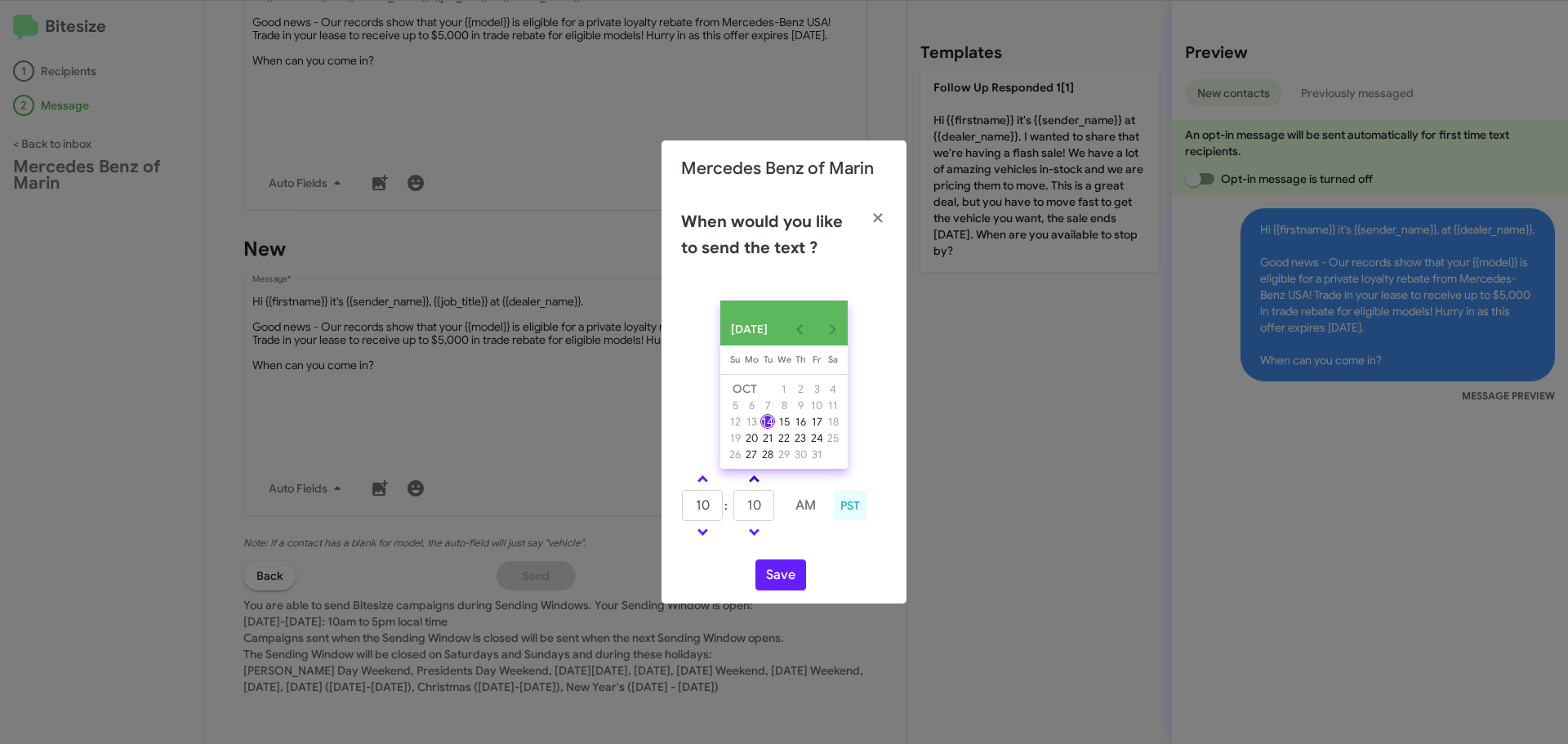
type input "15"
click at [790, 580] on button "Save" at bounding box center [780, 575] width 50 height 31
